Goal: Task Accomplishment & Management: Use online tool/utility

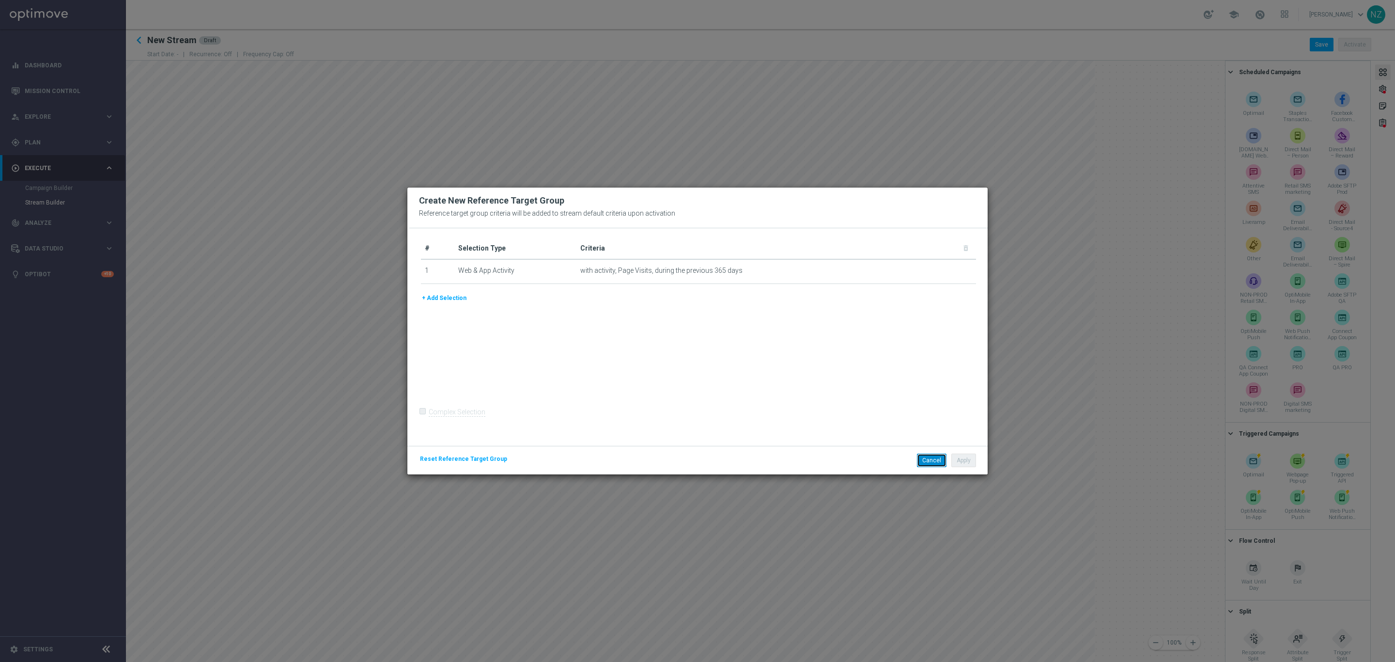
click at [933, 464] on button "Cancel" at bounding box center [932, 460] width 30 height 14
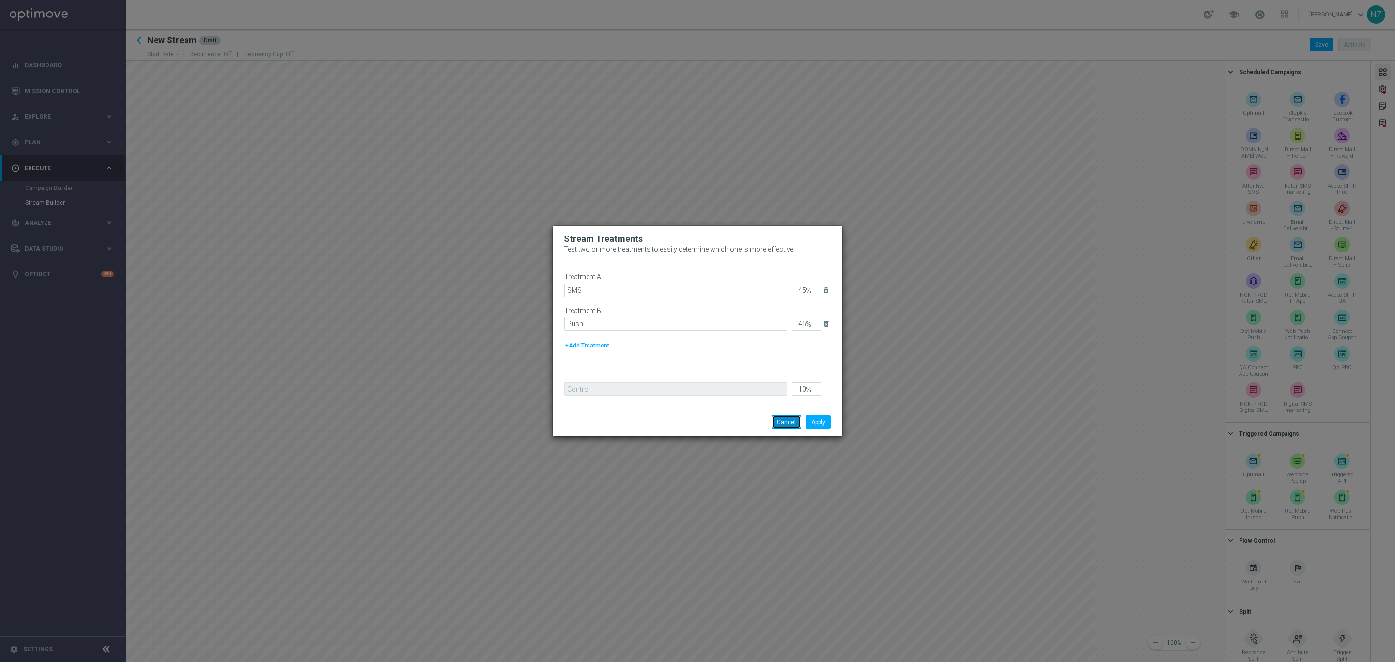
click at [787, 422] on button "Cancel" at bounding box center [787, 422] width 30 height 14
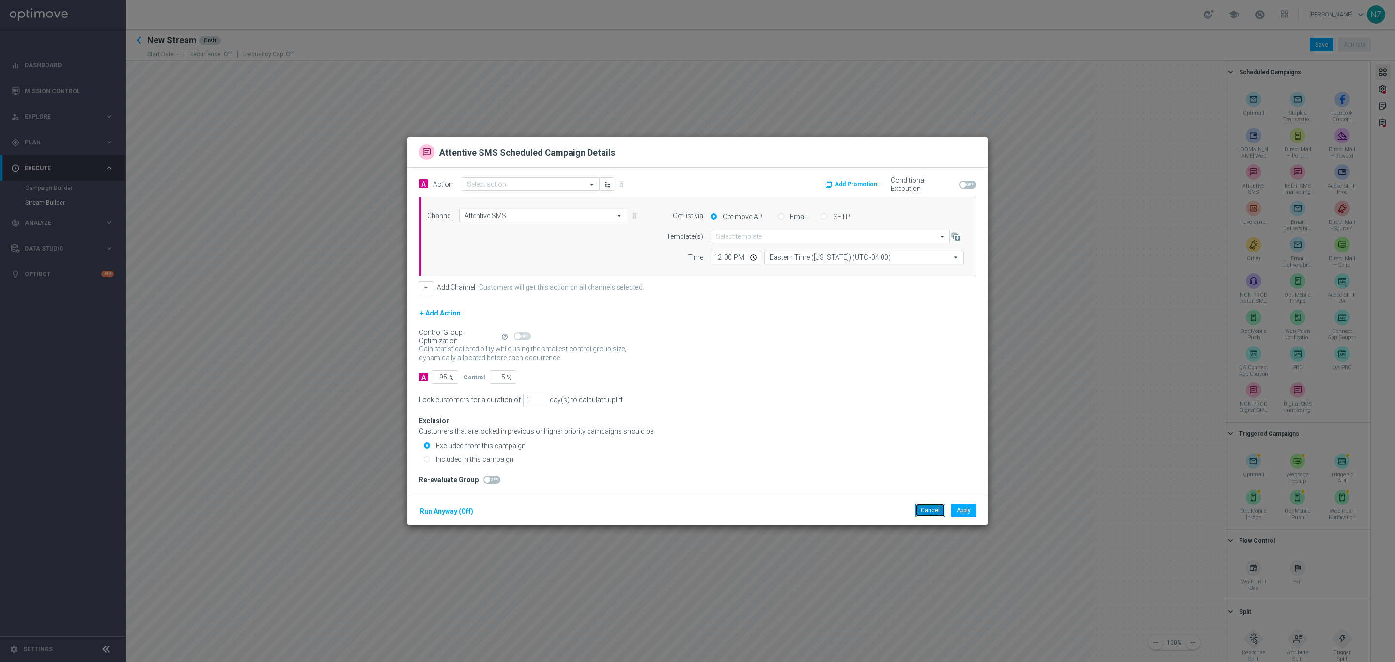
click at [923, 513] on button "Cancel" at bounding box center [930, 510] width 30 height 14
type input "Attentive SMS"
type input "Eastern Time ([US_STATE]) (UTC -04:00)"
click at [926, 516] on button "Cancel" at bounding box center [930, 510] width 30 height 14
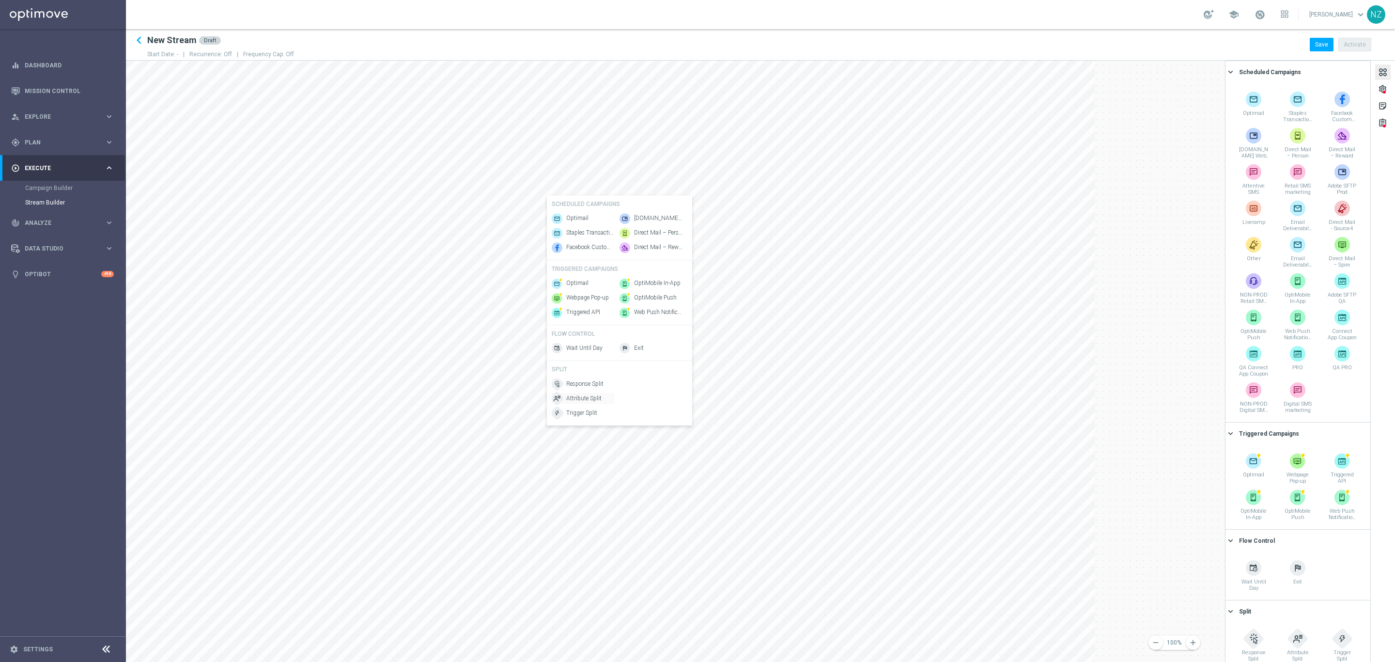
click at [593, 402] on span "Attribute Split" at bounding box center [583, 398] width 35 height 8
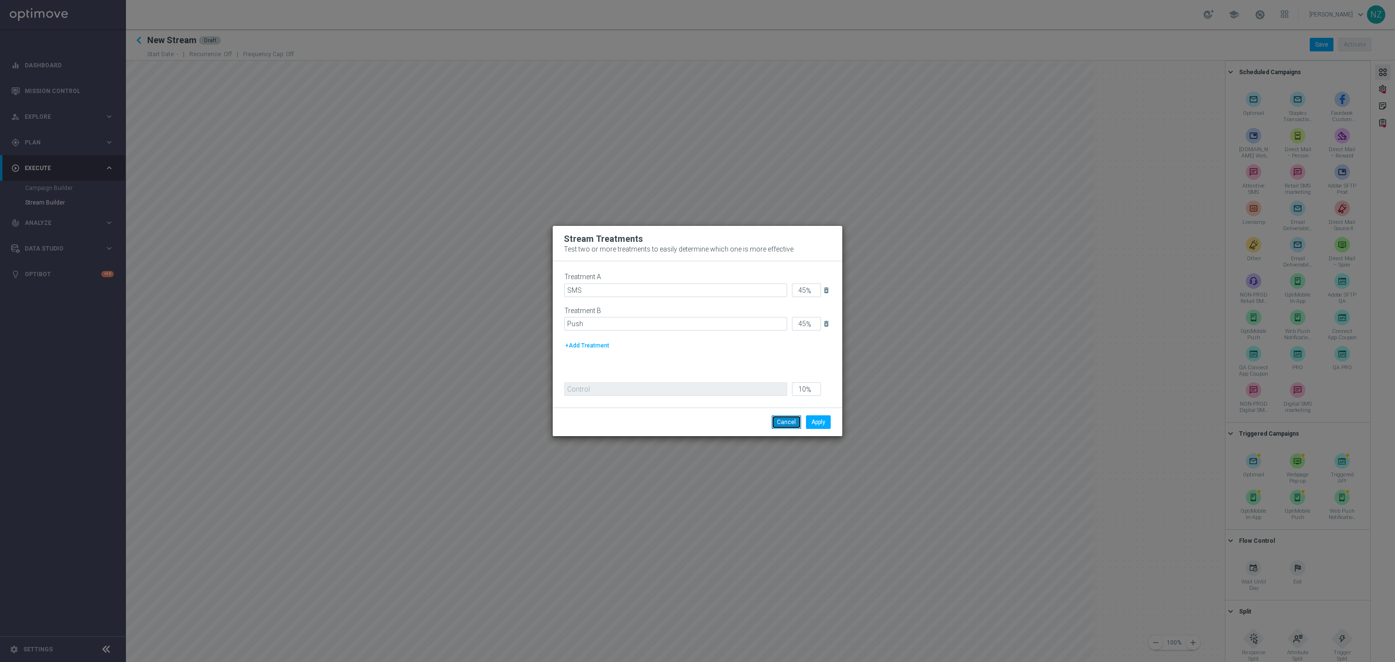
click at [792, 423] on button "Cancel" at bounding box center [787, 422] width 30 height 14
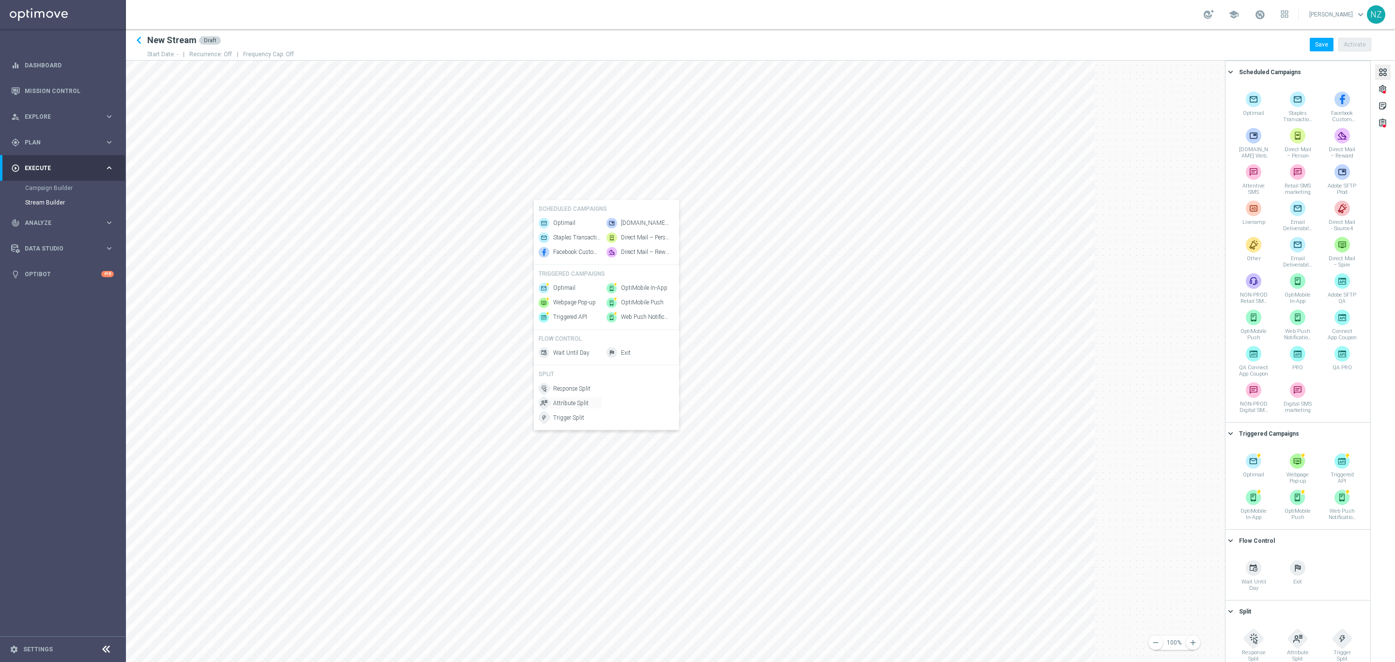
click at [585, 407] on span "Attribute Split" at bounding box center [570, 403] width 35 height 8
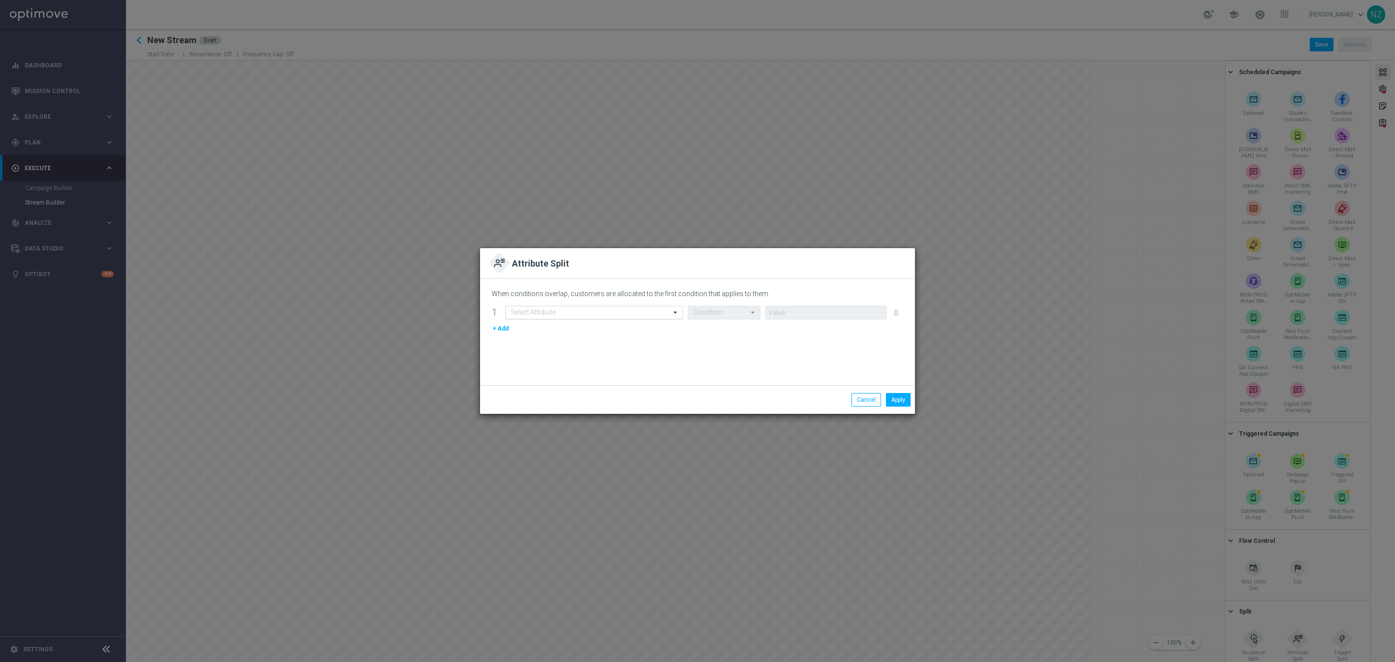
drag, startPoint x: 556, startPoint y: 304, endPoint x: 551, endPoint y: 309, distance: 7.2
click at [556, 305] on div "When conditions overlap, customers are allocated to the first condition that ap…" at bounding box center [697, 331] width 435 height 107
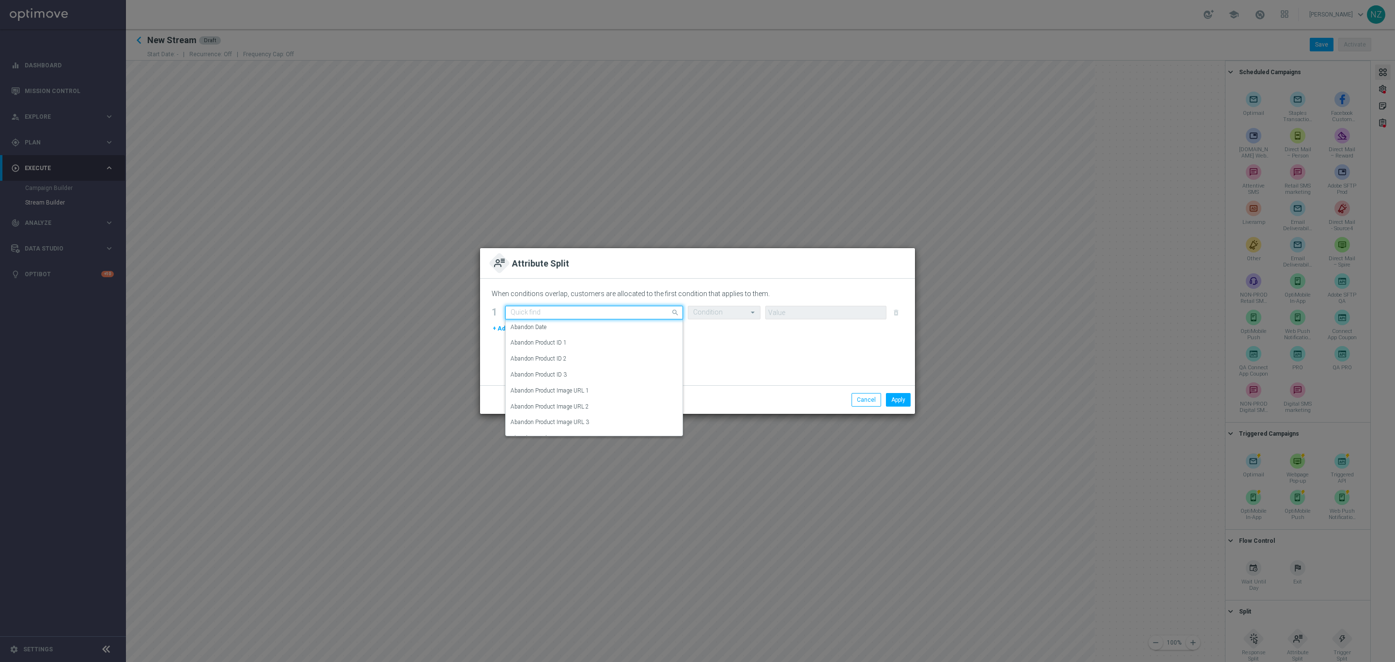
click at [545, 313] on input "text" at bounding box center [585, 313] width 148 height 8
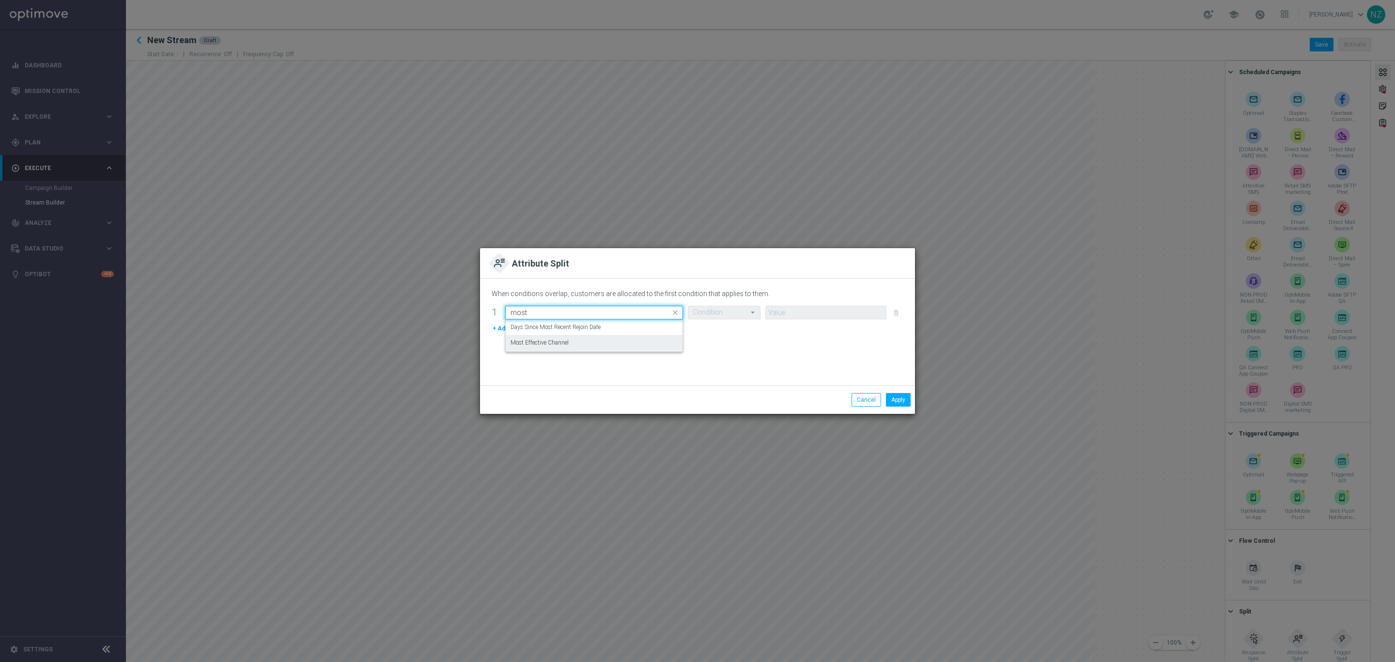
click at [572, 344] on div "Most Effective Channel" at bounding box center [594, 343] width 167 height 16
type input "most"
click at [725, 312] on input "text" at bounding box center [714, 313] width 43 height 8
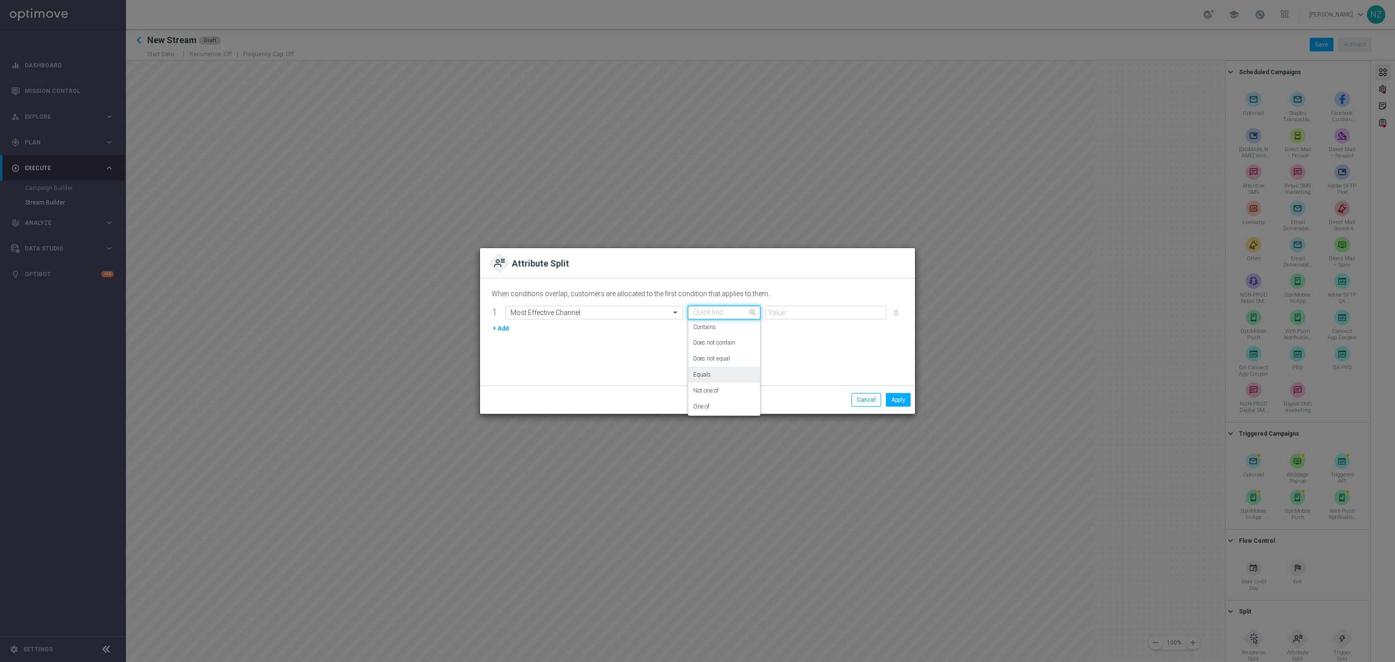
click at [727, 370] on div "Equals" at bounding box center [724, 375] width 62 height 16
click at [801, 312] on input "text" at bounding box center [816, 313] width 91 height 8
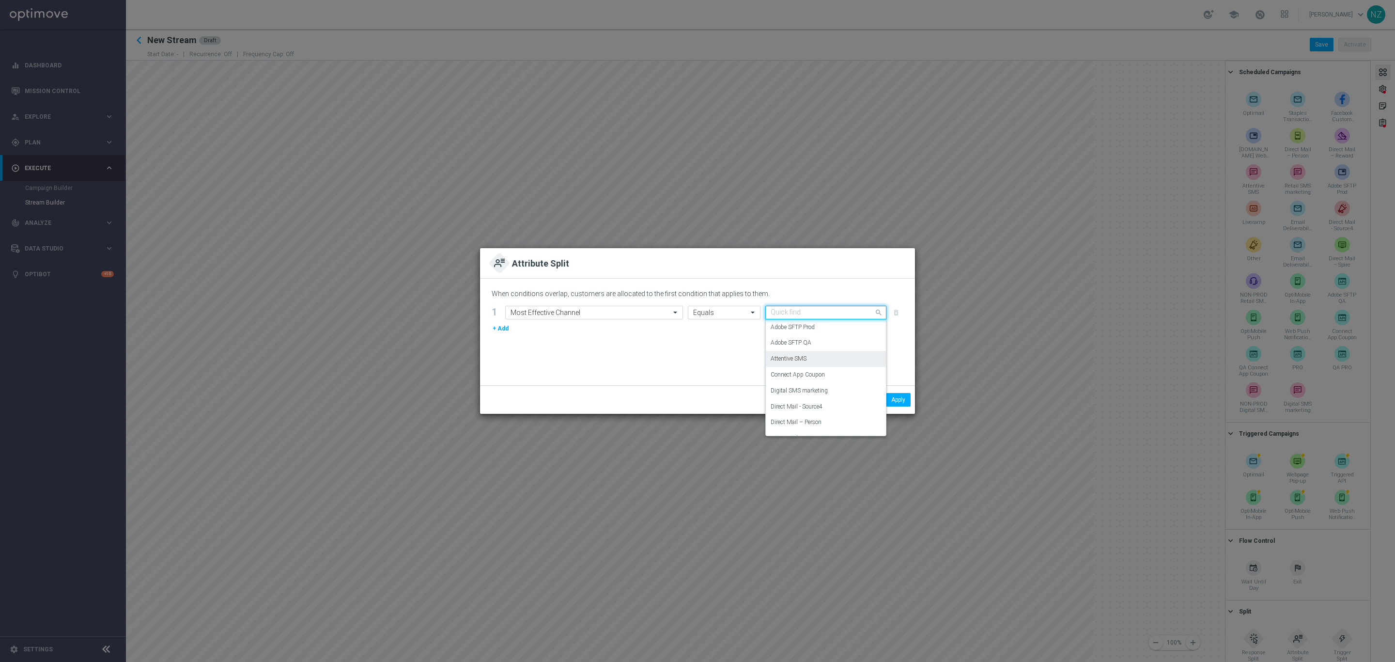
click at [819, 358] on div "Attentive SMS" at bounding box center [826, 359] width 110 height 16
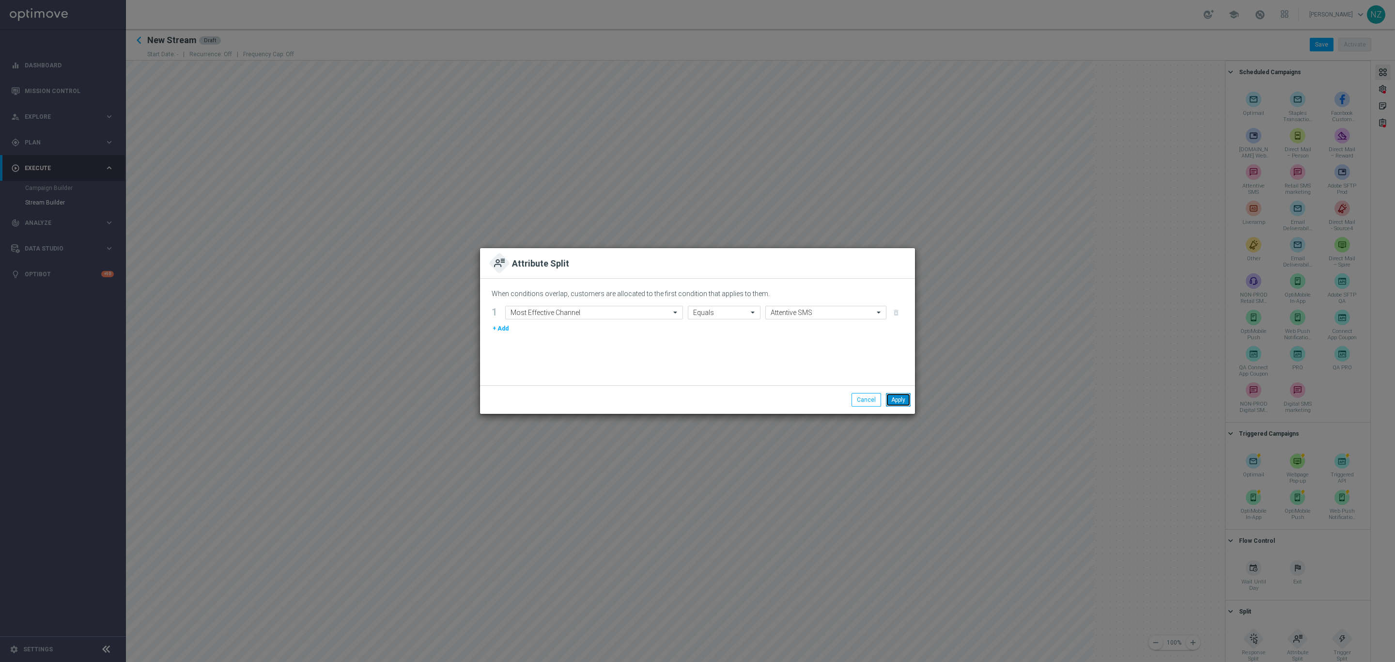
click at [897, 400] on button "Apply" at bounding box center [898, 400] width 25 height 14
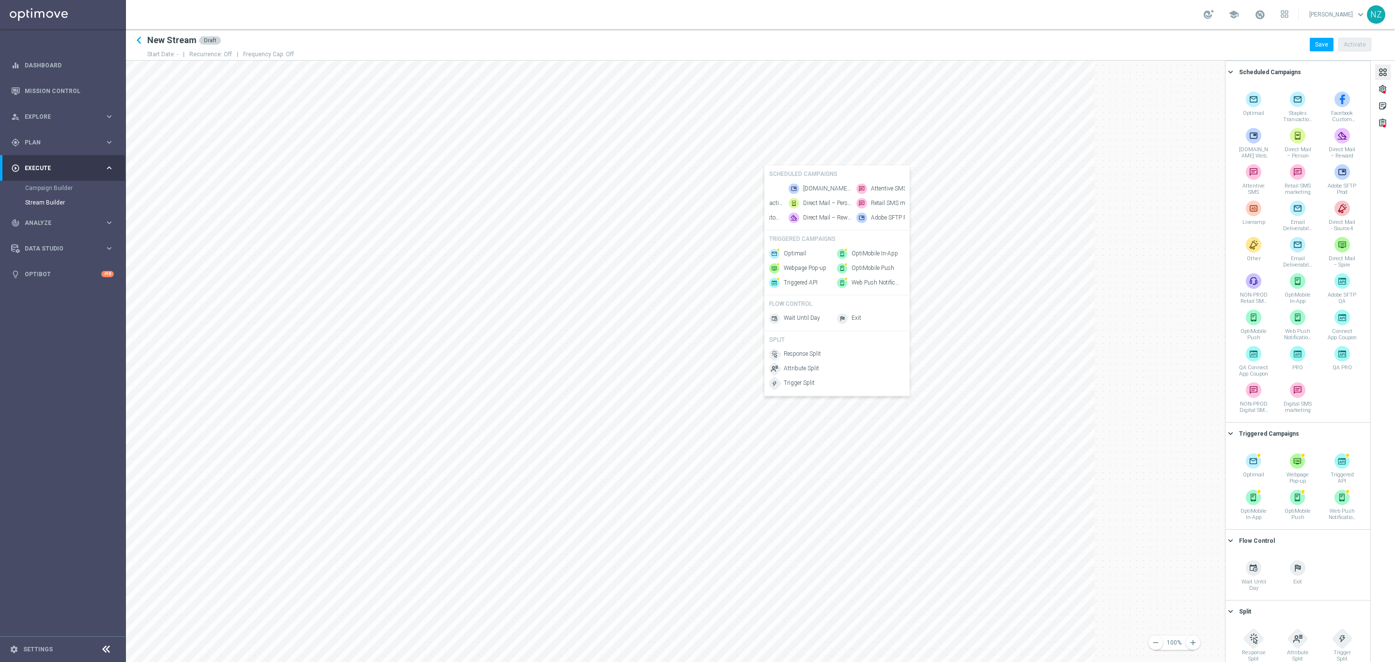
scroll to position [0, 73]
click at [860, 185] on span "Attentive SMS" at bounding box center [865, 189] width 36 height 8
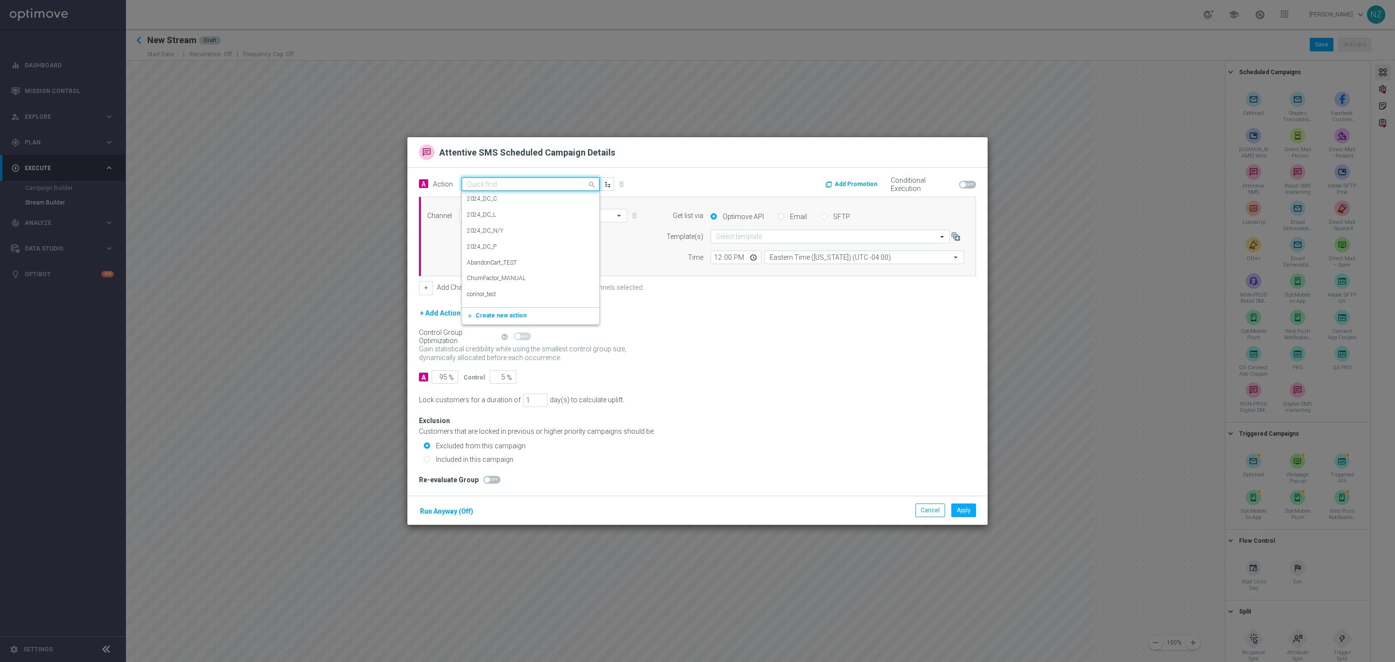
click at [542, 185] on input "text" at bounding box center [521, 184] width 108 height 8
type input "sms"
drag, startPoint x: 496, startPoint y: 183, endPoint x: 473, endPoint y: 186, distance: 23.5
click at [465, 188] on div "sms" at bounding box center [530, 187] width 137 height 8
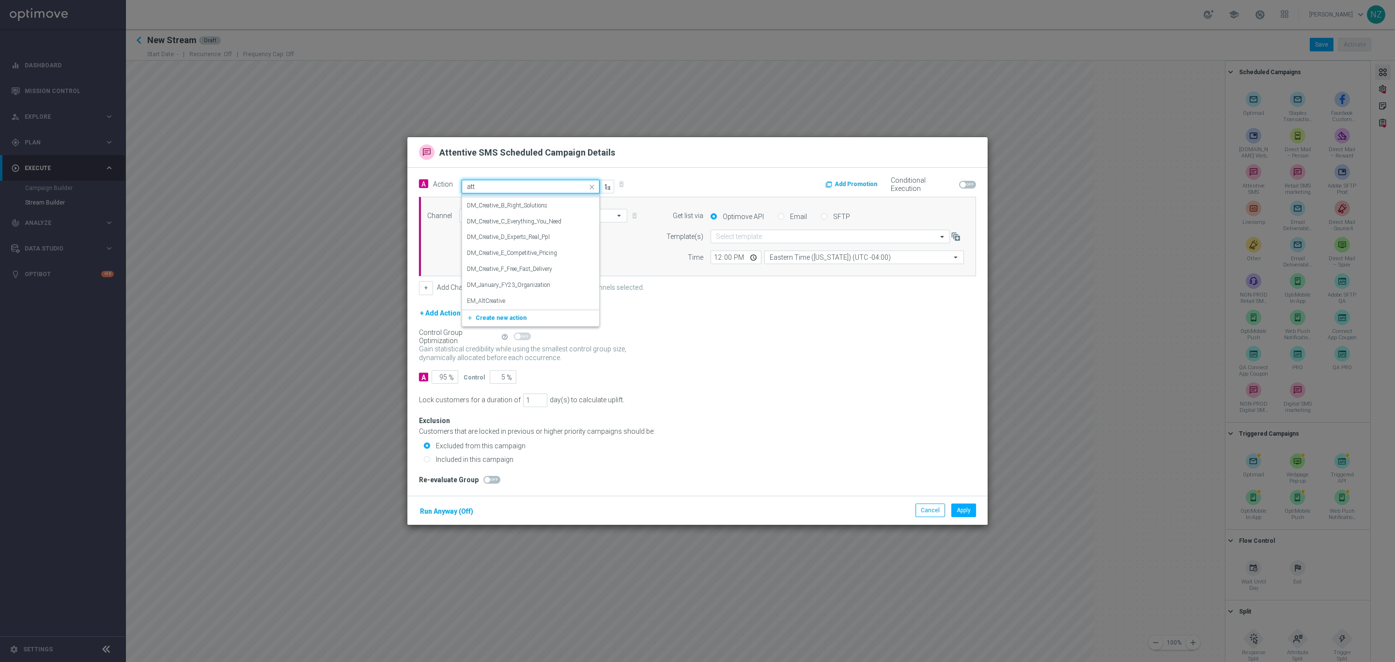
scroll to position [0, 0]
type input "a"
type input "sms"
click at [521, 263] on label "SMS_Dotcom_General" at bounding box center [495, 265] width 56 height 8
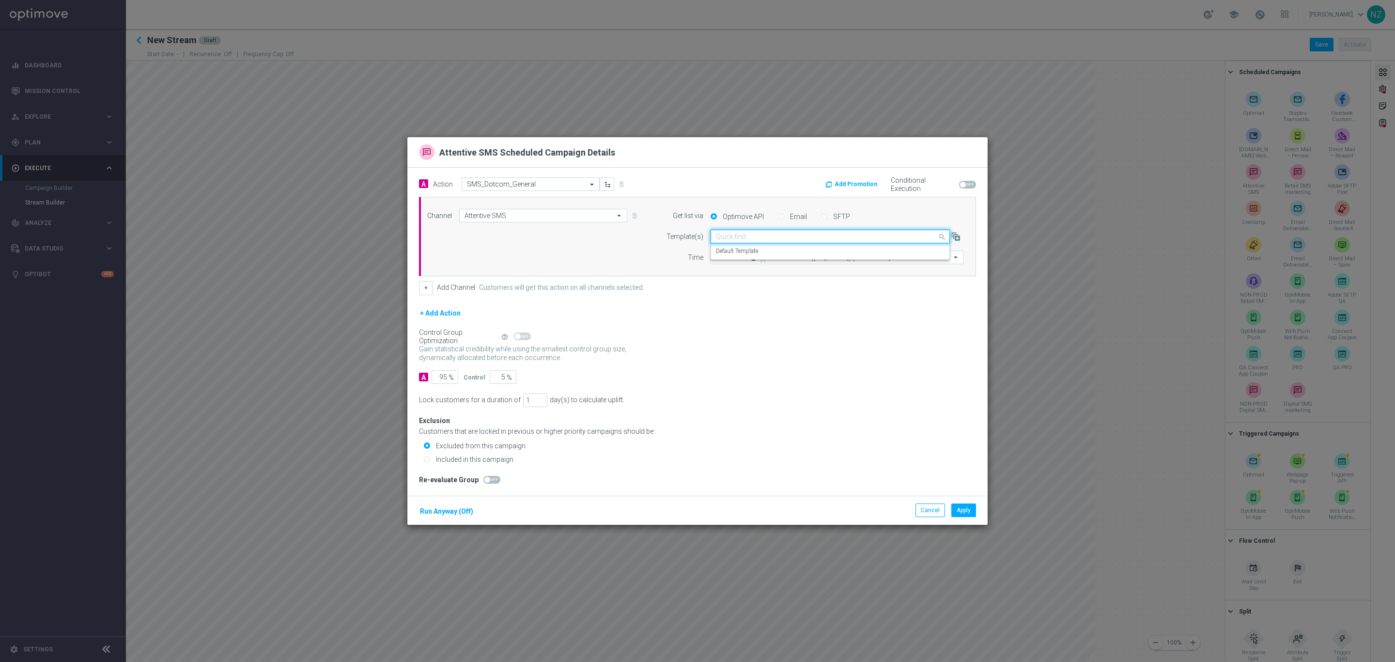
click at [724, 241] on div "Quick find" at bounding box center [830, 237] width 239 height 14
click at [753, 236] on input "text" at bounding box center [820, 236] width 209 height 8
click at [702, 315] on div "+ Add Action" at bounding box center [697, 319] width 557 height 24
click at [752, 240] on div "Quick find" at bounding box center [830, 237] width 239 height 14
click at [743, 250] on label "Default Template" at bounding box center [737, 251] width 42 height 8
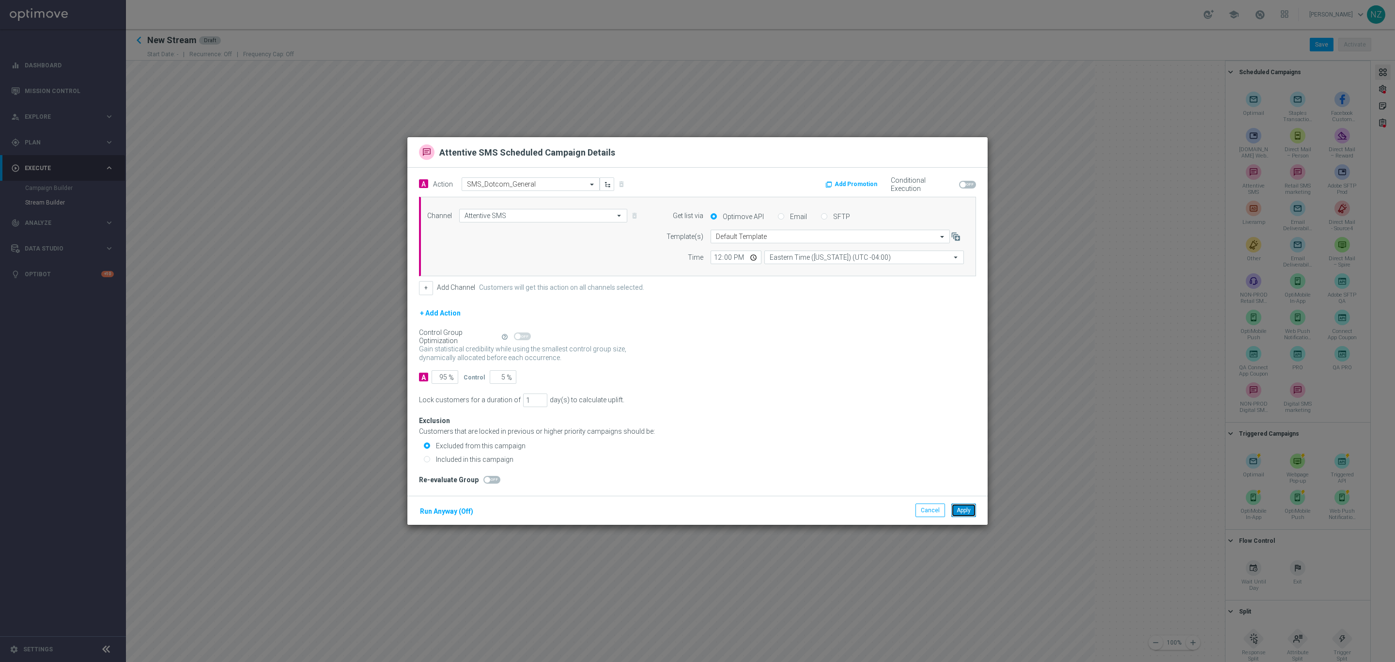
click at [968, 514] on button "Apply" at bounding box center [963, 510] width 25 height 14
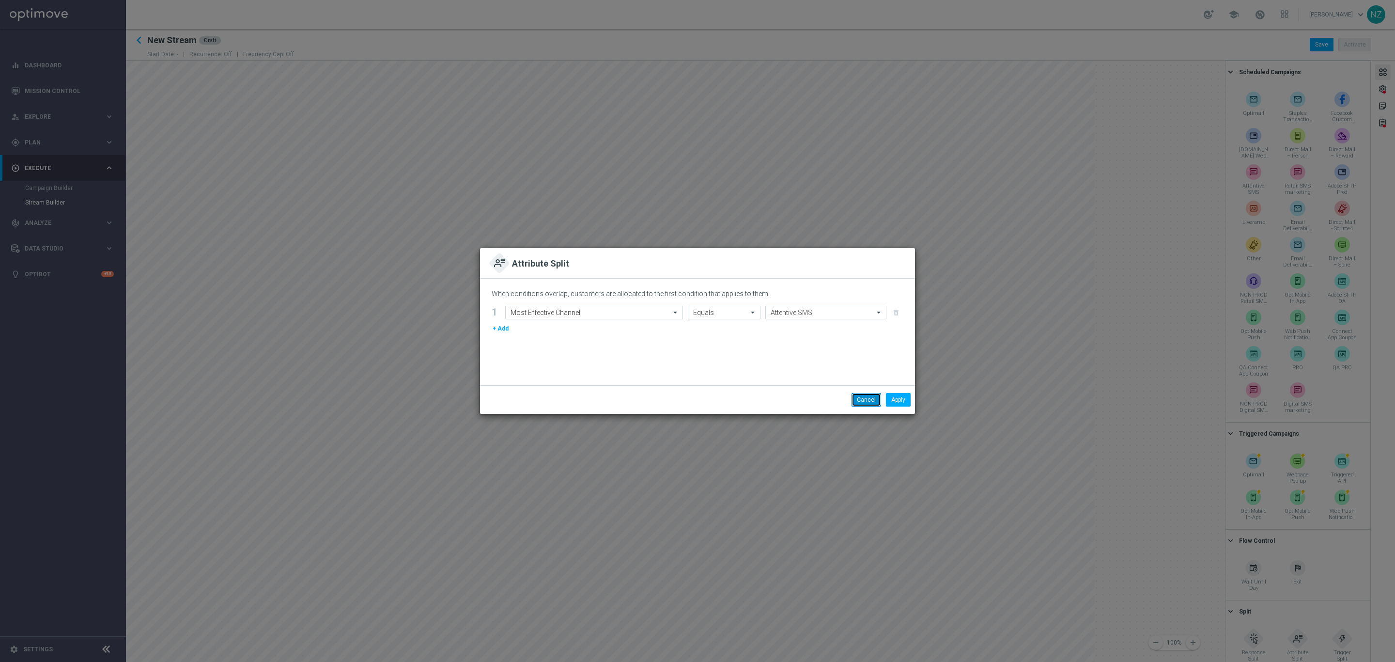
click at [861, 395] on button "Cancel" at bounding box center [866, 400] width 30 height 14
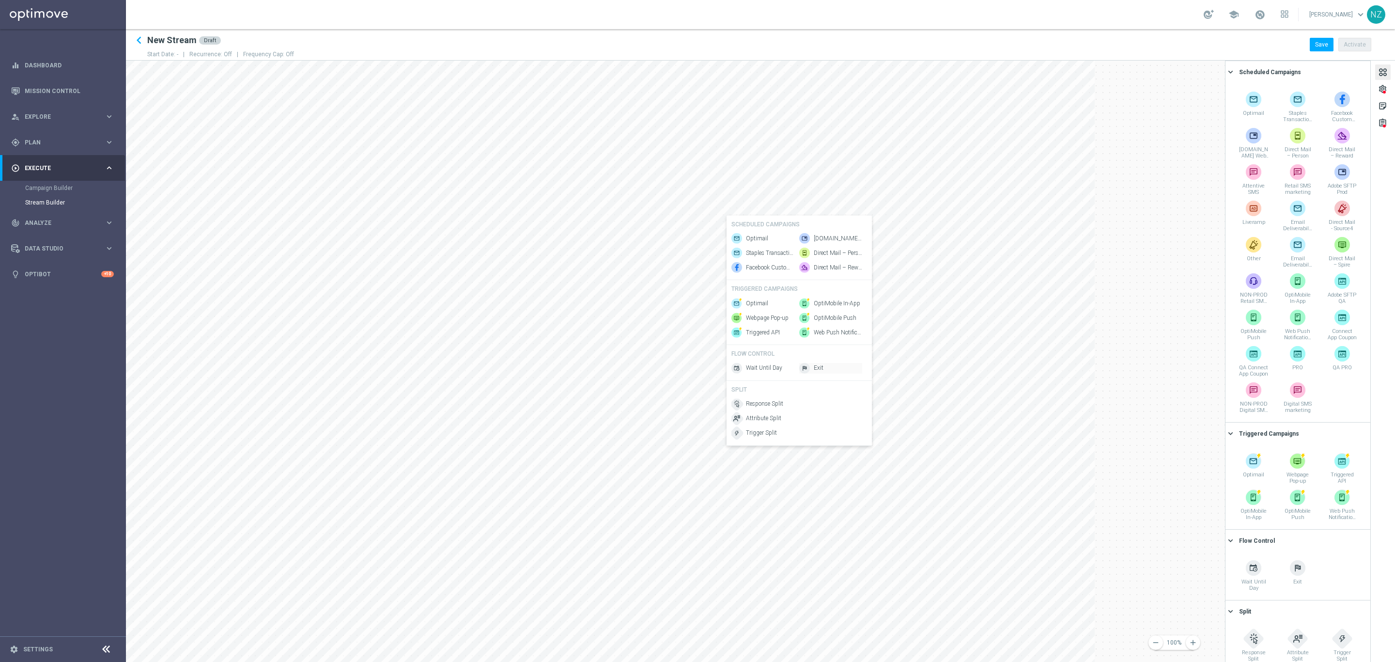
click at [808, 373] on img at bounding box center [804, 368] width 11 height 11
click at [639, 473] on span "Attribute Split" at bounding box center [638, 469] width 35 height 8
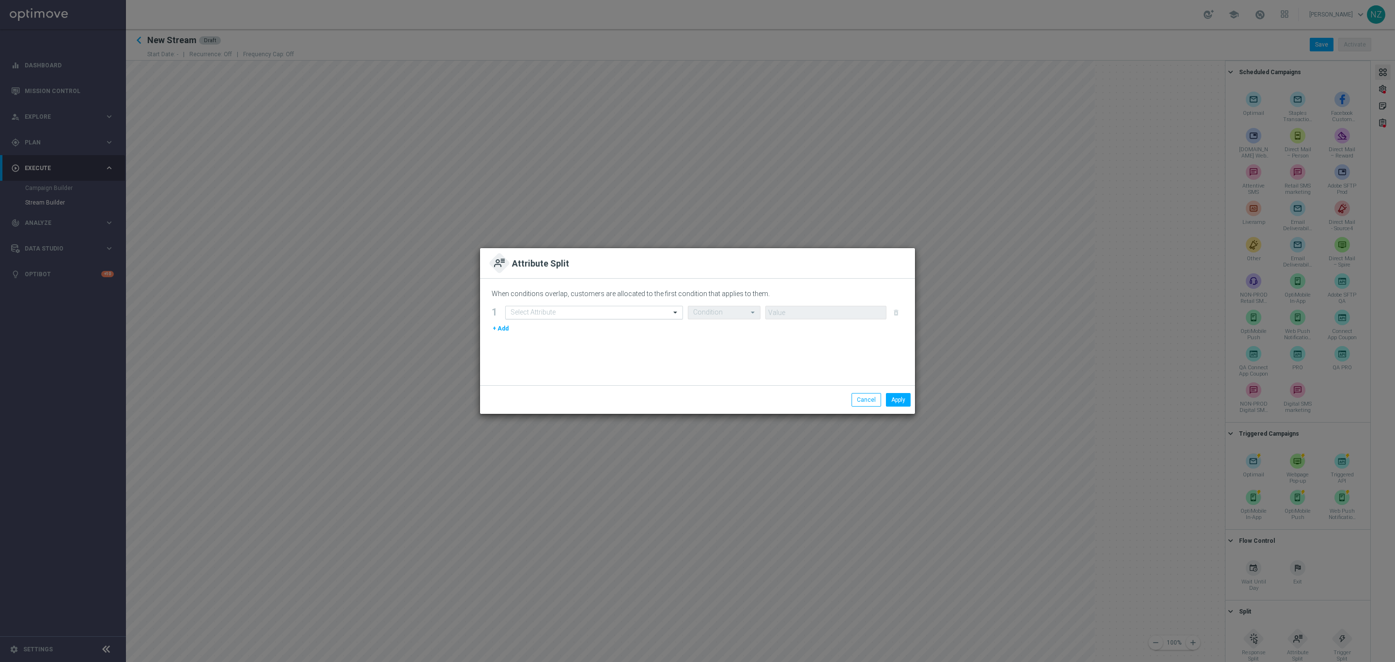
click at [613, 312] on input "text" at bounding box center [585, 313] width 148 height 8
click at [600, 343] on div "Most Effective Channel" at bounding box center [594, 343] width 167 height 16
type input "most"
click at [738, 312] on div at bounding box center [724, 313] width 72 height 8
click at [727, 375] on div "Equals" at bounding box center [724, 375] width 62 height 16
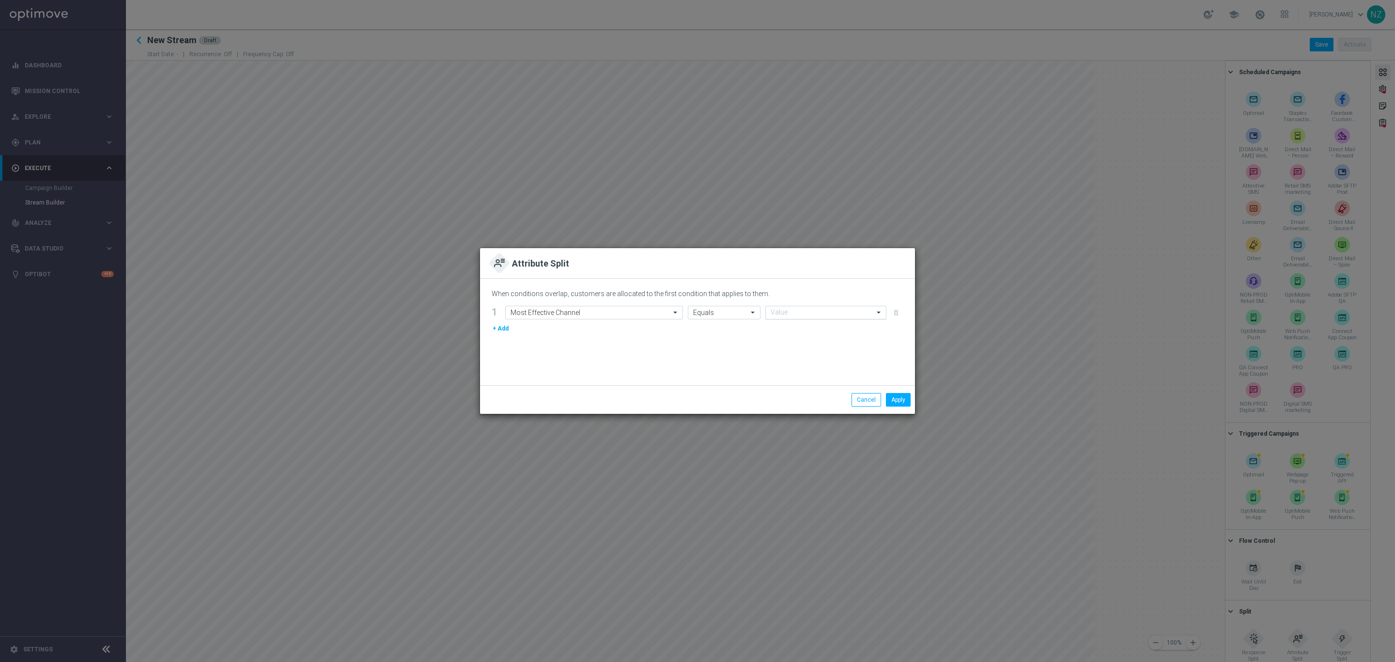
click at [793, 308] on div "Value" at bounding box center [820, 312] width 108 height 8
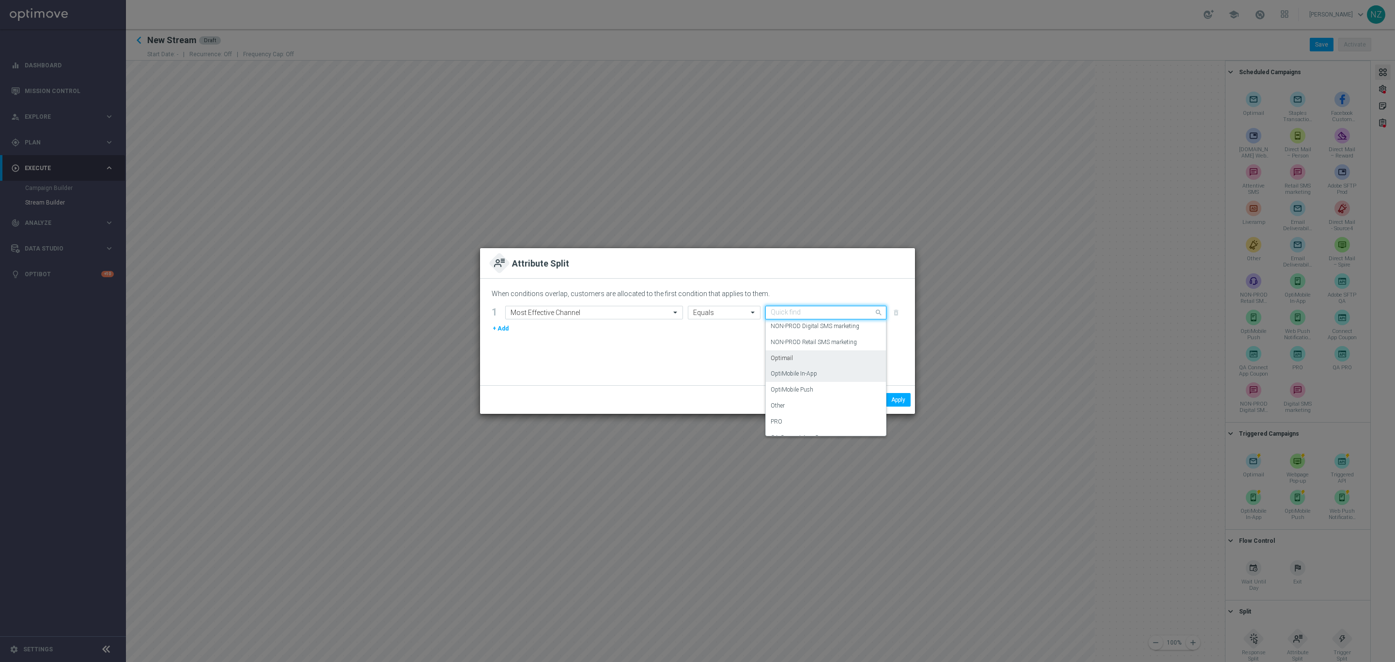
scroll to position [218, 0]
click at [820, 364] on div "OptiMobile Push" at bounding box center [826, 364] width 110 height 16
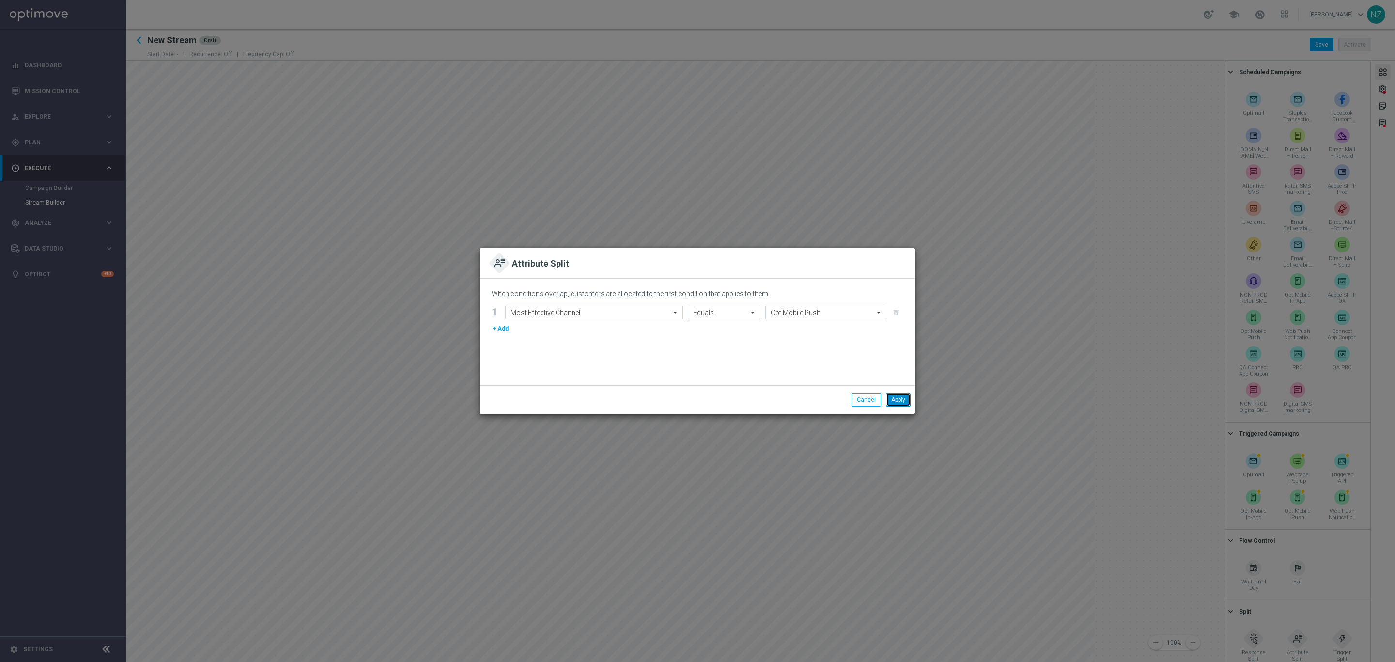
click at [889, 396] on button "Apply" at bounding box center [898, 400] width 25 height 14
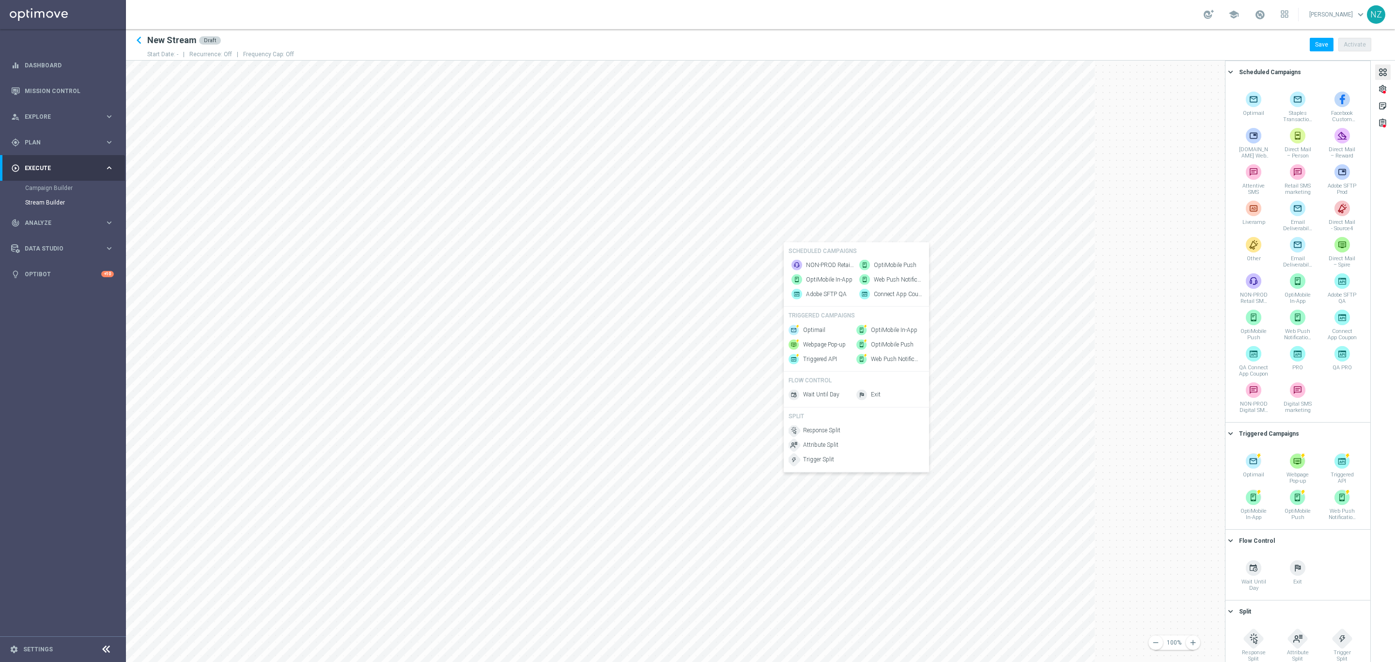
scroll to position [0, 356]
click at [885, 260] on div "OptiMobile Push" at bounding box center [870, 265] width 63 height 11
click at [821, 488] on span "Attribute Split" at bounding box center [816, 486] width 35 height 8
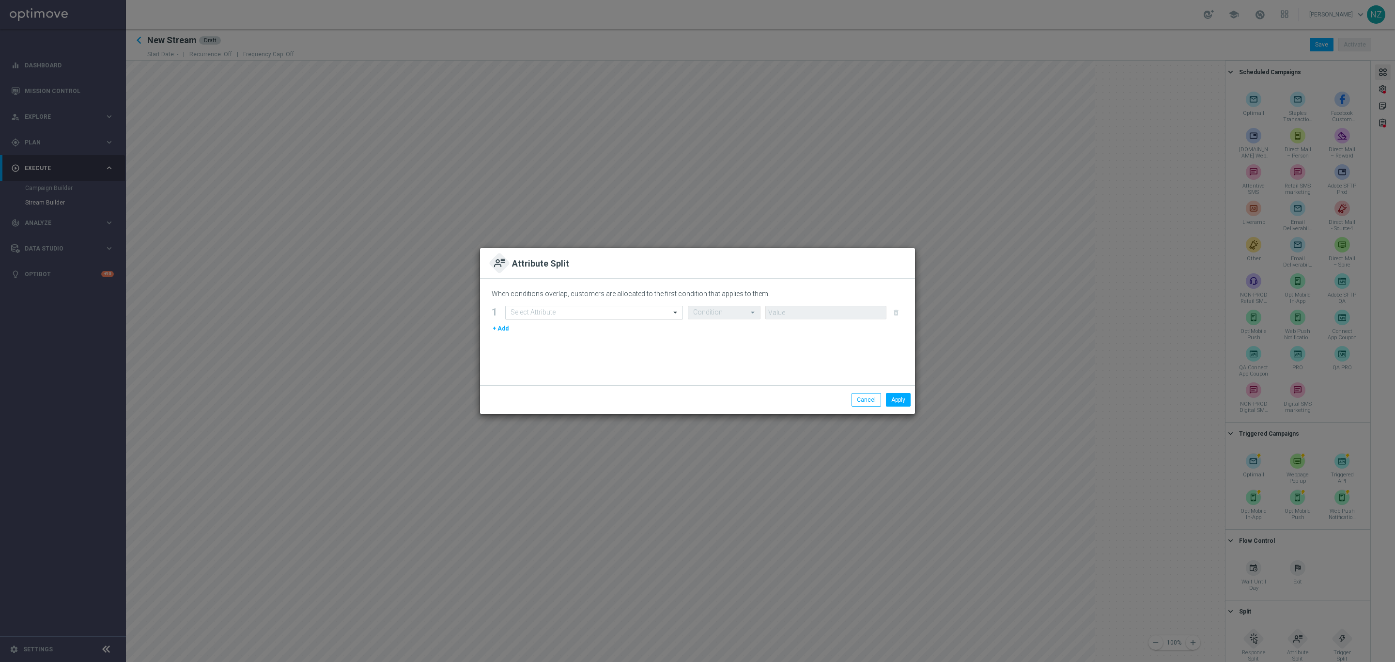
click at [615, 313] on input "text" at bounding box center [585, 313] width 148 height 8
click at [607, 342] on div "Most Effective Channel" at bounding box center [594, 343] width 167 height 16
type input "most"
click at [744, 311] on div at bounding box center [724, 313] width 72 height 8
click at [724, 375] on div "Equals" at bounding box center [724, 375] width 62 height 16
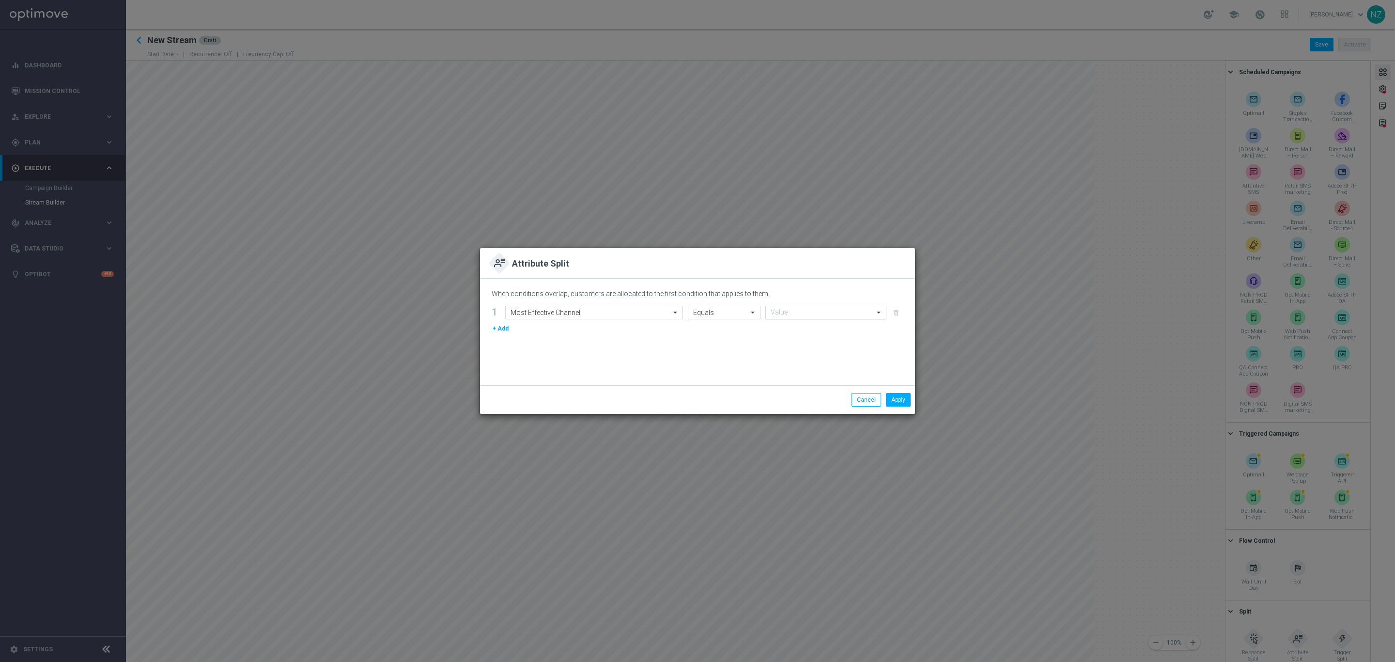
click at [794, 309] on input "text" at bounding box center [816, 313] width 91 height 8
click at [809, 267] on div "Attribute Split" at bounding box center [698, 262] width 412 height 15
click at [791, 312] on input "text" at bounding box center [816, 313] width 91 height 8
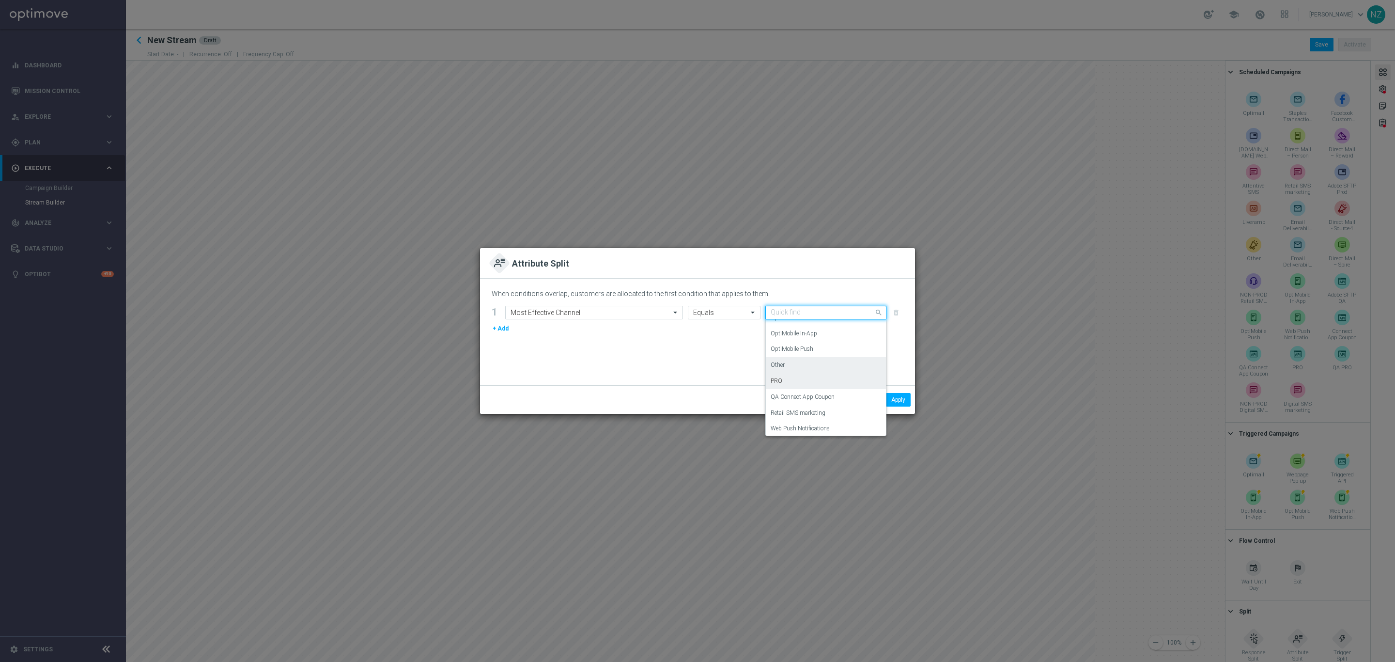
scroll to position [235, 0]
click at [826, 425] on label "Web Push Notifications" at bounding box center [800, 426] width 59 height 8
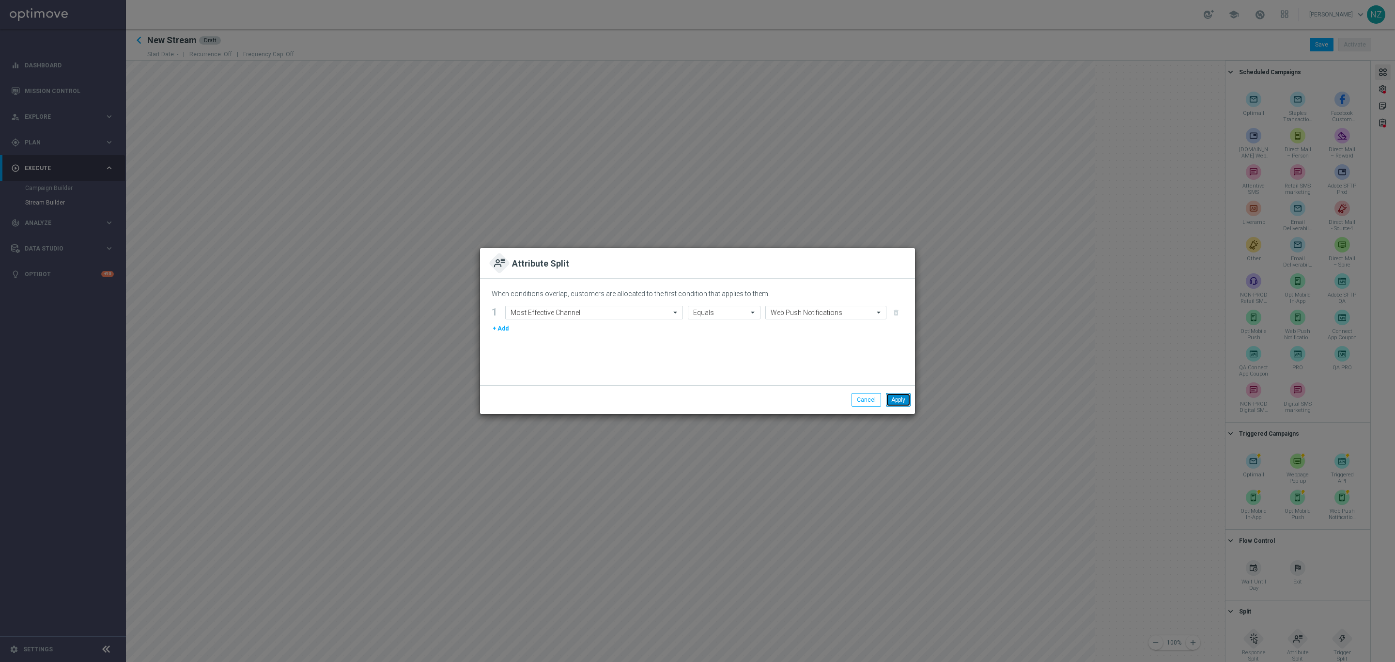
click at [888, 398] on button "Apply" at bounding box center [898, 400] width 25 height 14
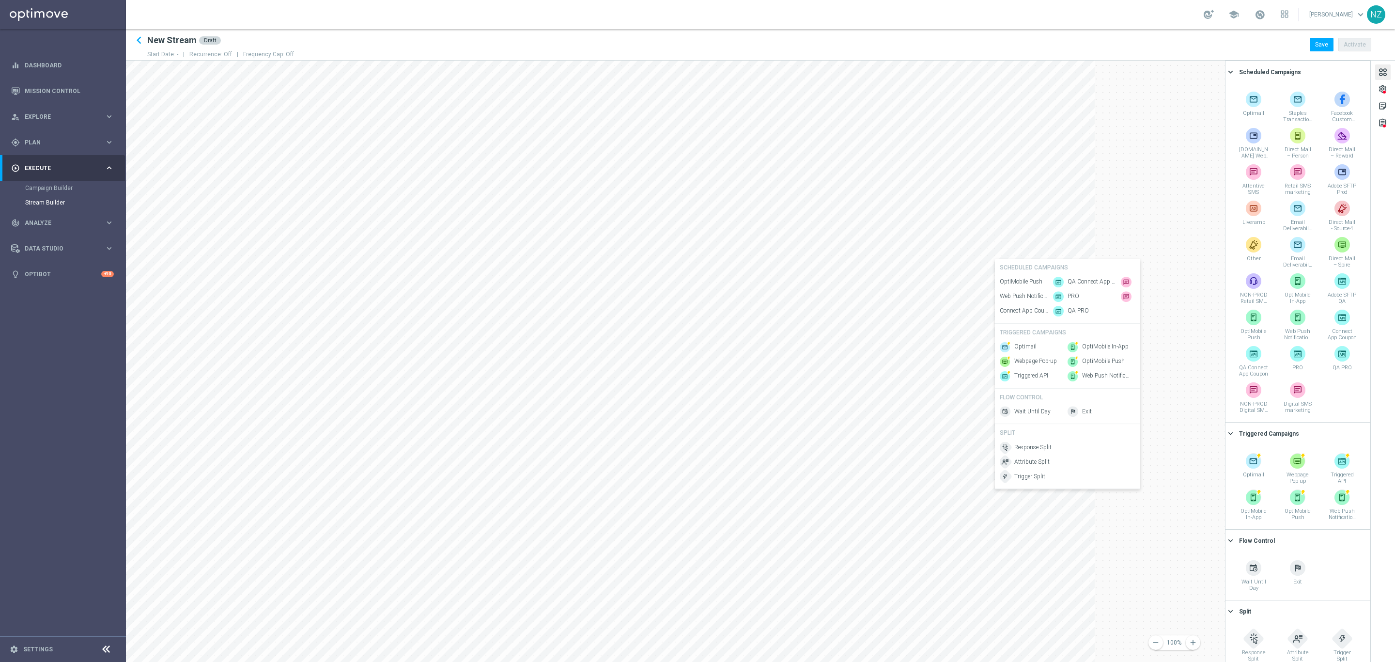
scroll to position [0, 340]
click at [1095, 293] on span "Web Push Notifications" at bounding box center [1105, 297] width 48 height 8
click at [1023, 465] on span "Exit" at bounding box center [1026, 463] width 10 height 8
click at [1003, 225] on span "Exit" at bounding box center [1003, 225] width 10 height 8
click at [1028, 330] on span "Exit" at bounding box center [1027, 330] width 10 height 8
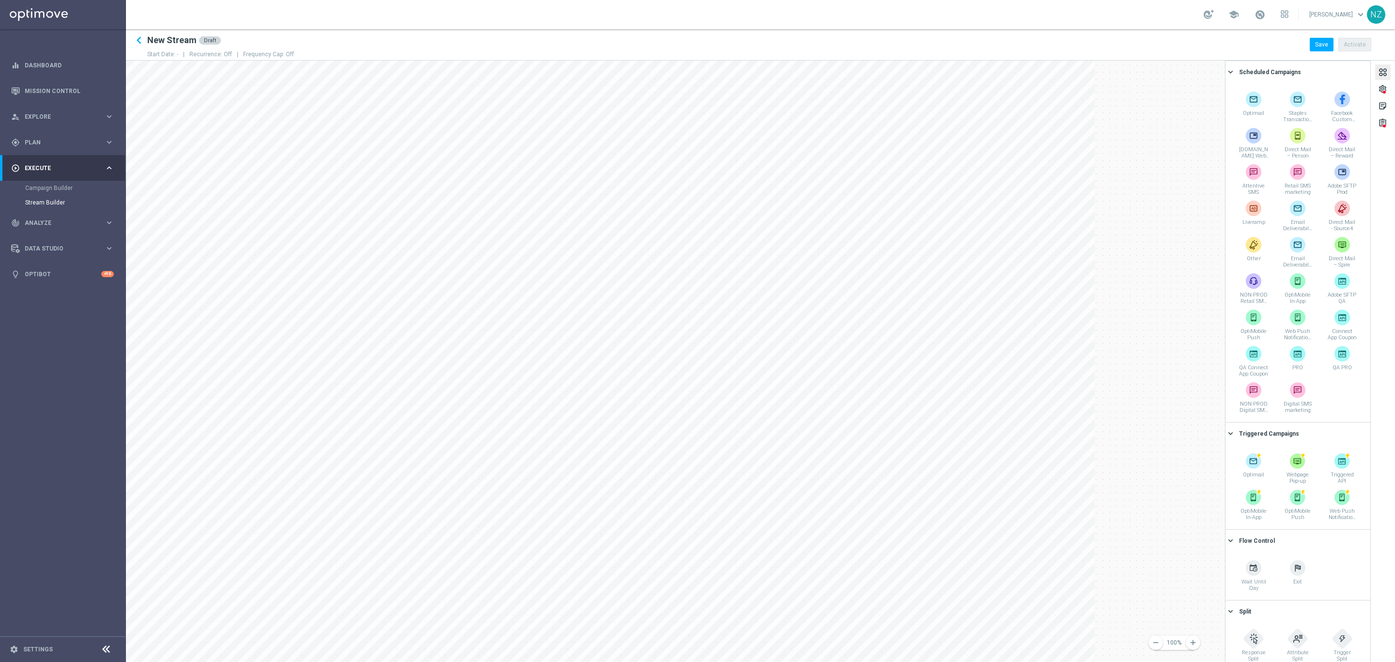
click at [1143, 391] on ko-stage at bounding box center [675, 545] width 1099 height 969
click at [1177, 362] on div "Exit" at bounding box center [1183, 366] width 63 height 11
drag, startPoint x: 1096, startPoint y: 385, endPoint x: 1101, endPoint y: 381, distance: 6.9
click at [1098, 385] on ko-stage at bounding box center [675, 545] width 1099 height 969
drag, startPoint x: 1128, startPoint y: 324, endPoint x: 1170, endPoint y: 315, distance: 43.5
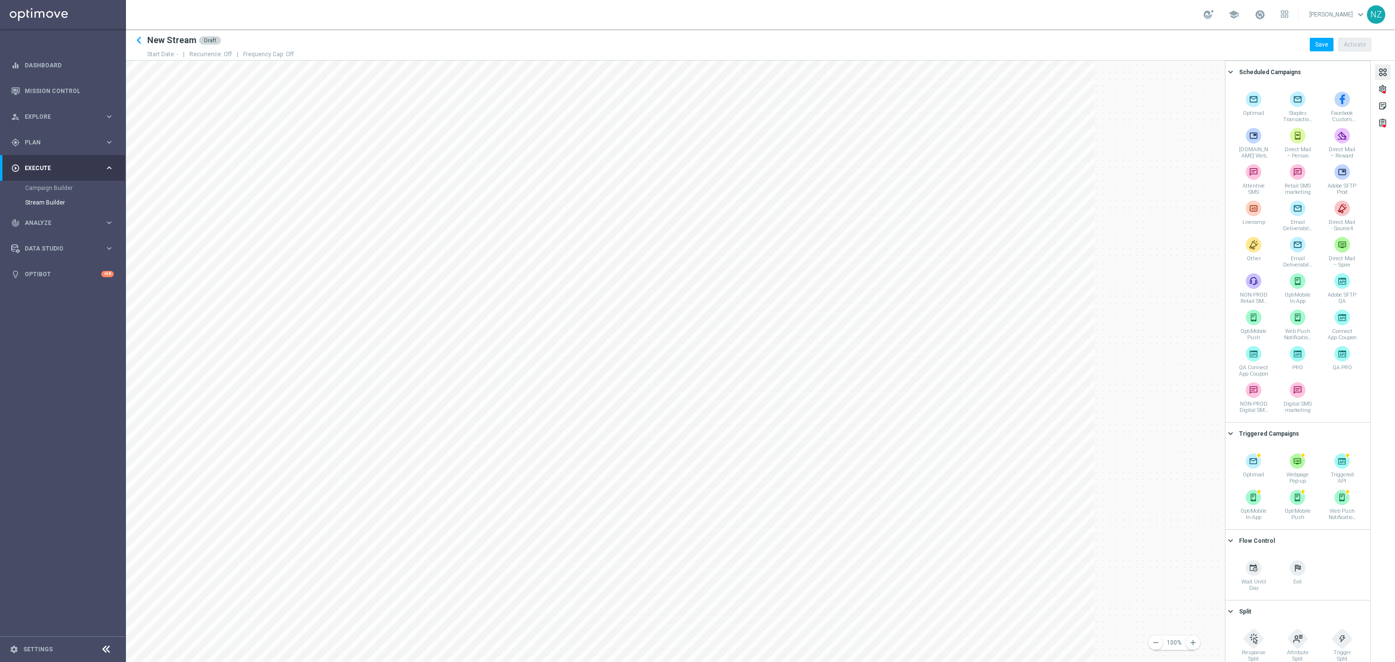
click at [1170, 315] on ko-stage at bounding box center [675, 545] width 1099 height 969
click at [1150, 641] on button "remove" at bounding box center [1155, 642] width 15 height 15
click at [143, 38] on icon "keyboard_arrow_left" at bounding box center [139, 40] width 15 height 15
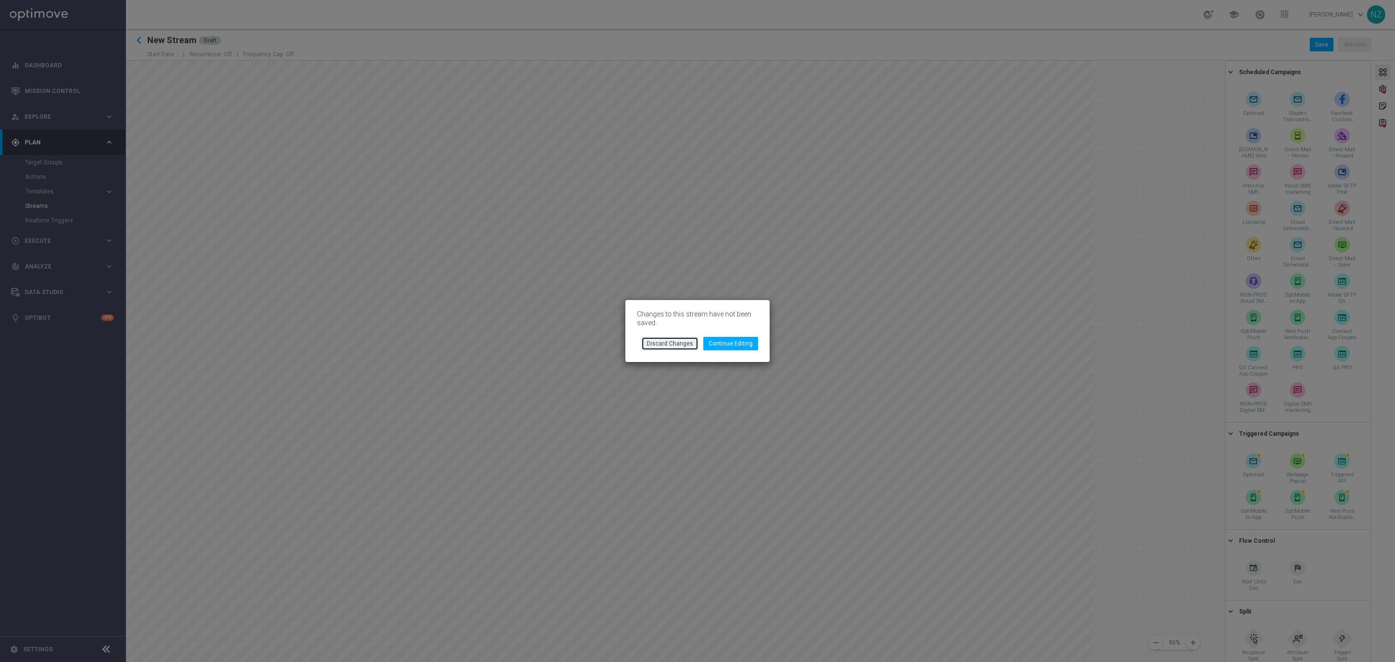
click at [685, 342] on button "Discard Changes" at bounding box center [669, 344] width 57 height 14
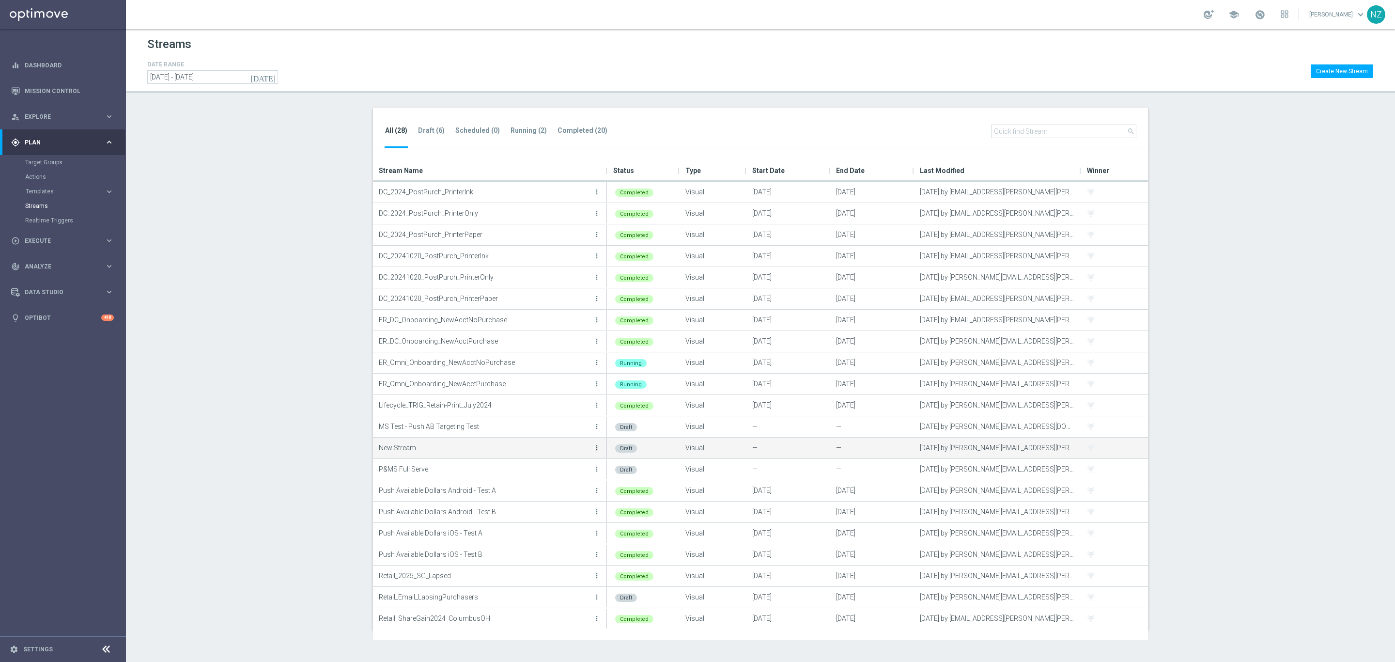
click at [597, 449] on icon "more_vert" at bounding box center [597, 448] width 8 height 8
click at [557, 460] on div "Edit" at bounding box center [557, 458] width 59 height 7
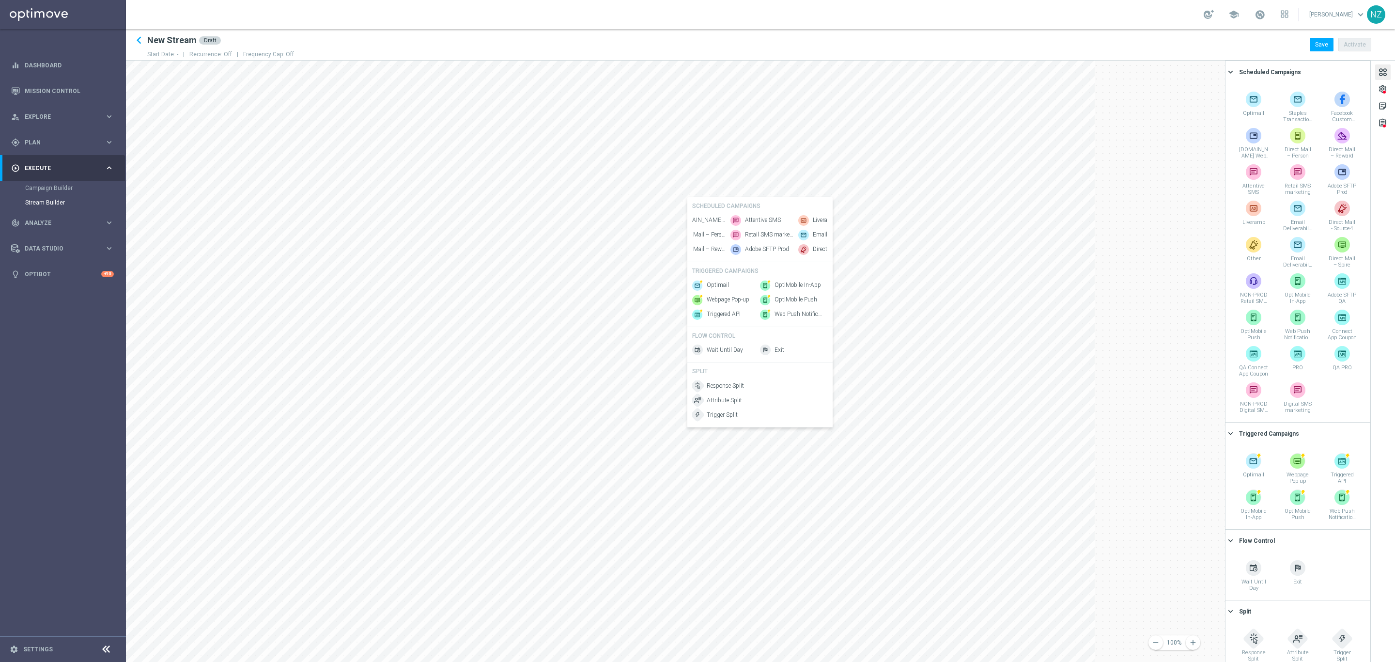
scroll to position [0, 121]
click at [745, 216] on span "Attentive SMS" at bounding box center [739, 220] width 36 height 8
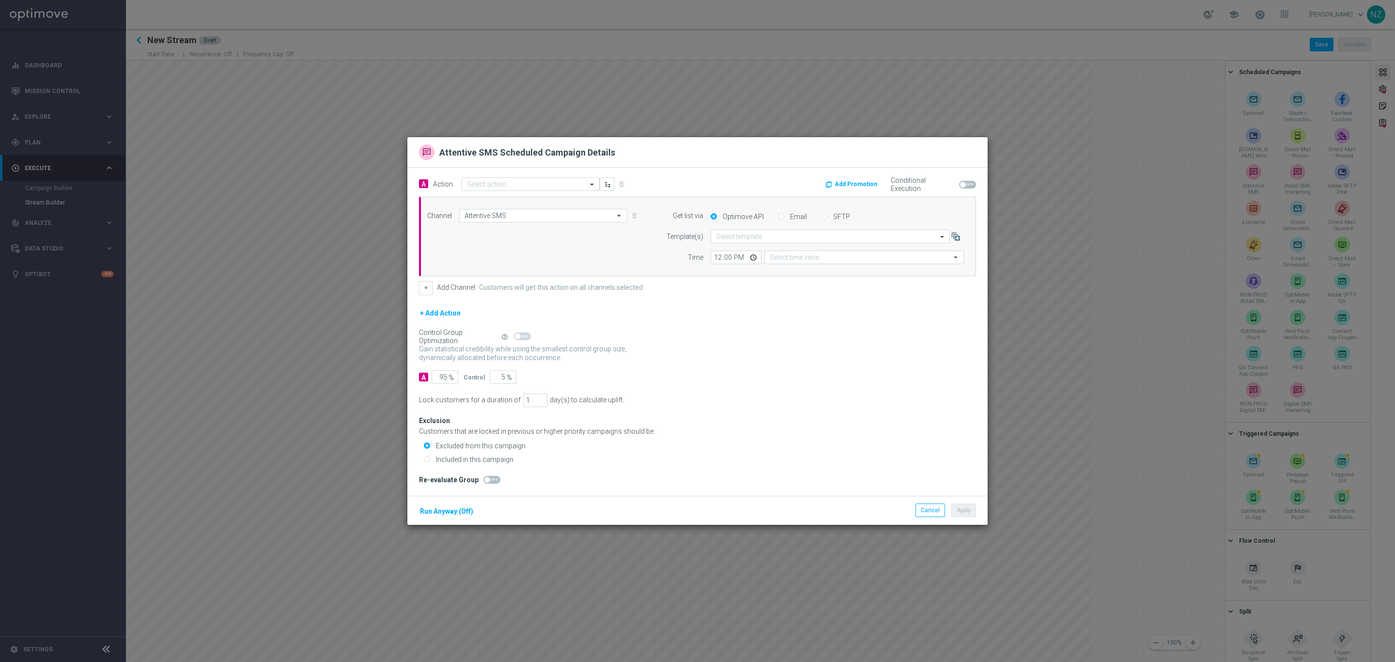
type input "Eastern Time ([US_STATE]) (UTC -04:00)"
click at [707, 224] on form "Get list via Optimove API Email SFTP Template(s) Select template Time 12:00 Eas…" at bounding box center [810, 236] width 307 height 55
click at [725, 236] on input "text" at bounding box center [820, 236] width 209 height 8
click at [734, 237] on input "text" at bounding box center [820, 236] width 209 height 8
click at [737, 253] on label "Default Template" at bounding box center [737, 251] width 42 height 8
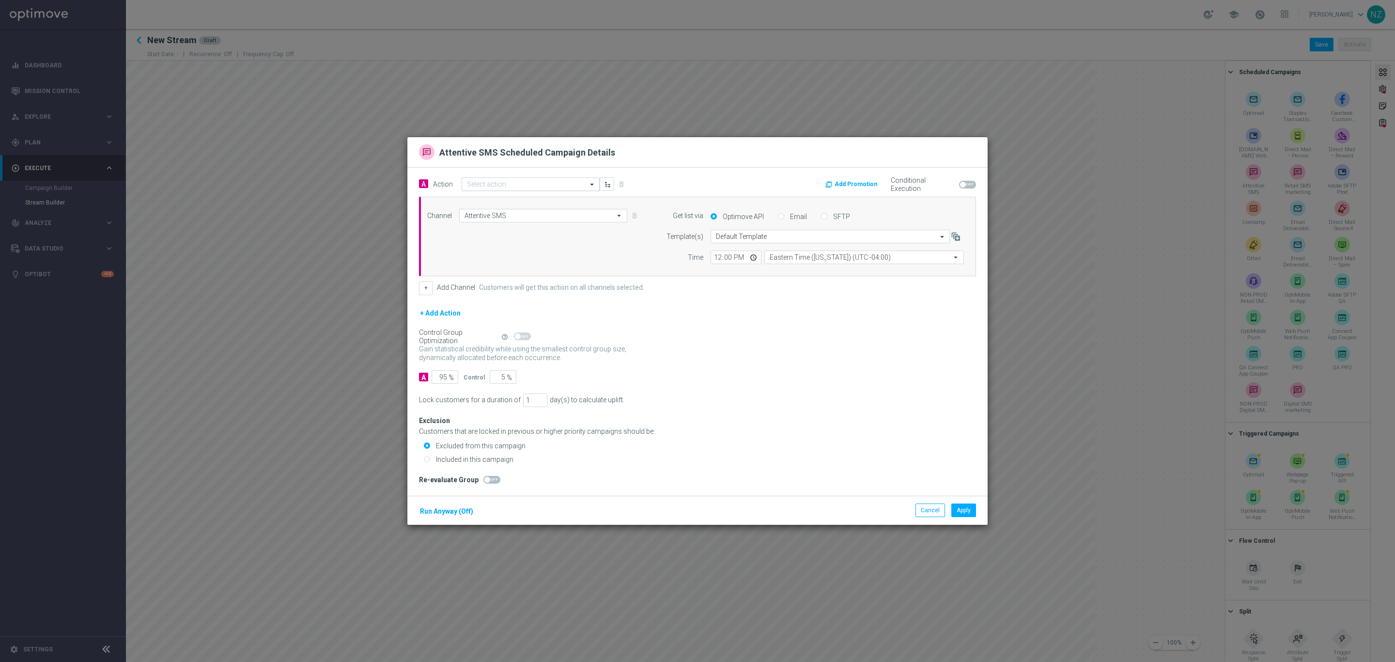
click at [522, 183] on input "text" at bounding box center [521, 184] width 108 height 8
click at [939, 513] on button "Cancel" at bounding box center [930, 510] width 30 height 14
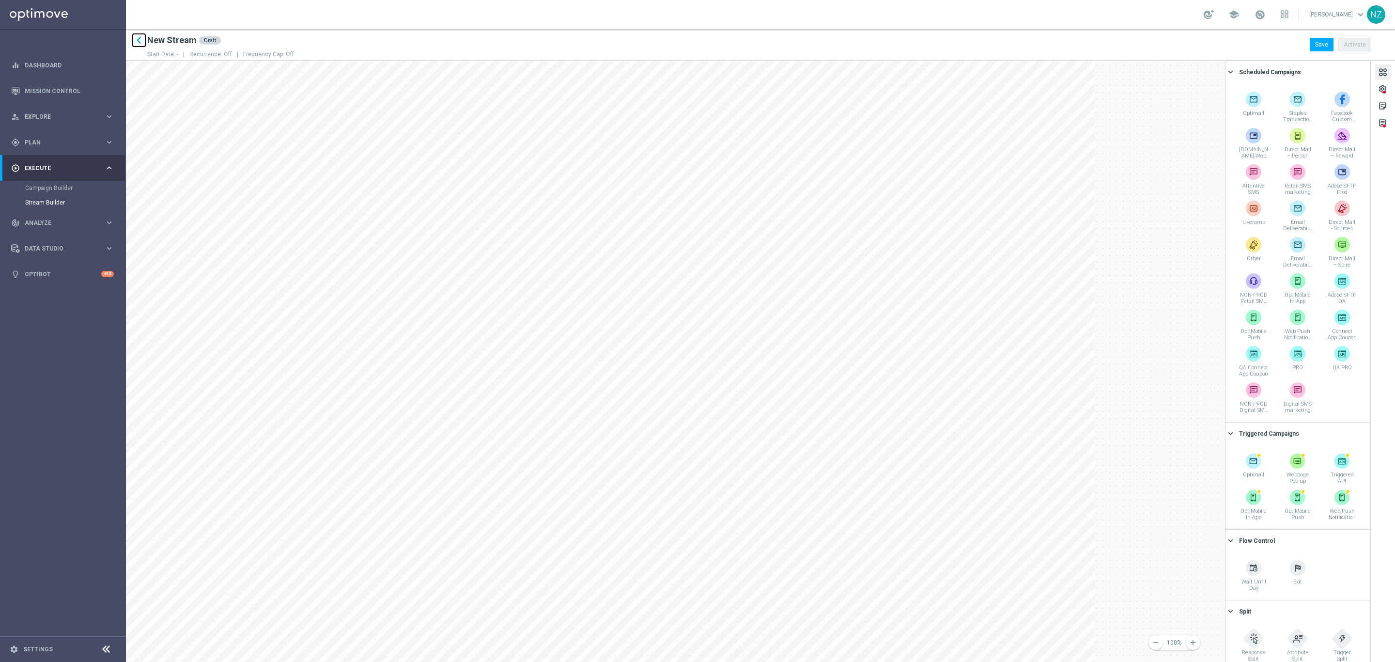
click at [141, 35] on icon "keyboard_arrow_left" at bounding box center [139, 40] width 15 height 15
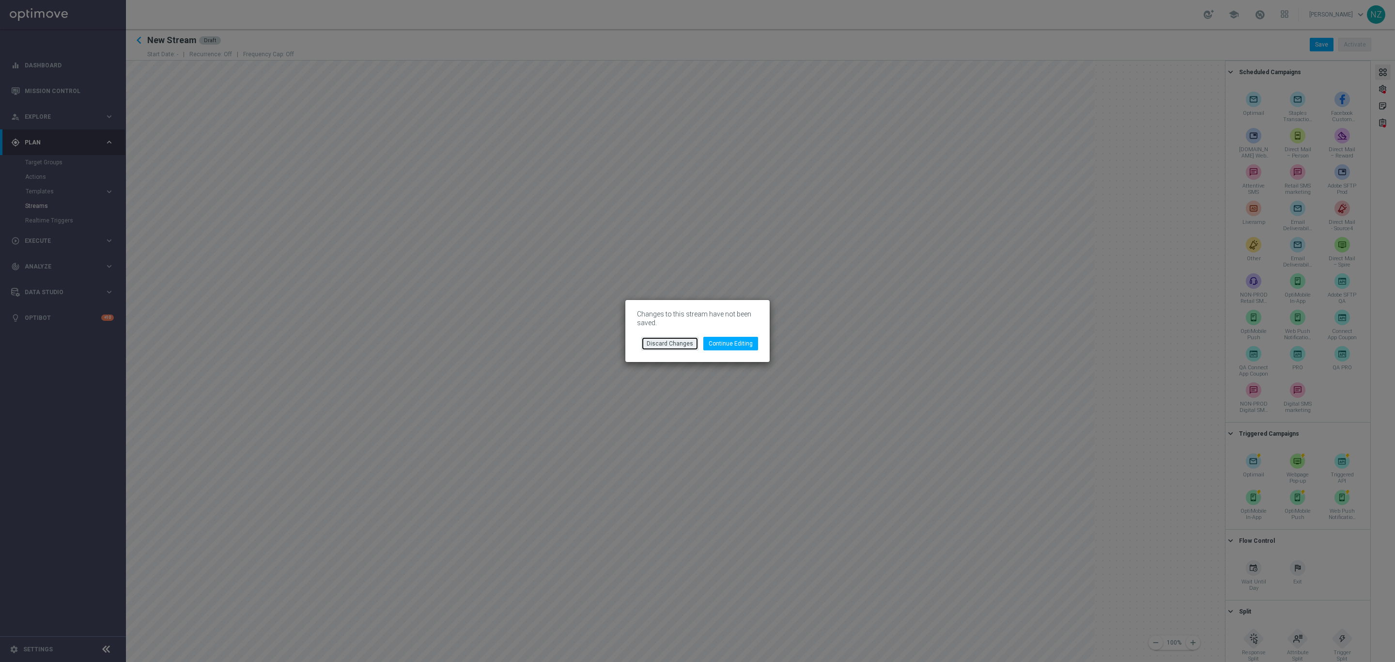
click at [678, 344] on button "Discard Changes" at bounding box center [669, 344] width 57 height 14
